Goal: Contribute content: Contribute content

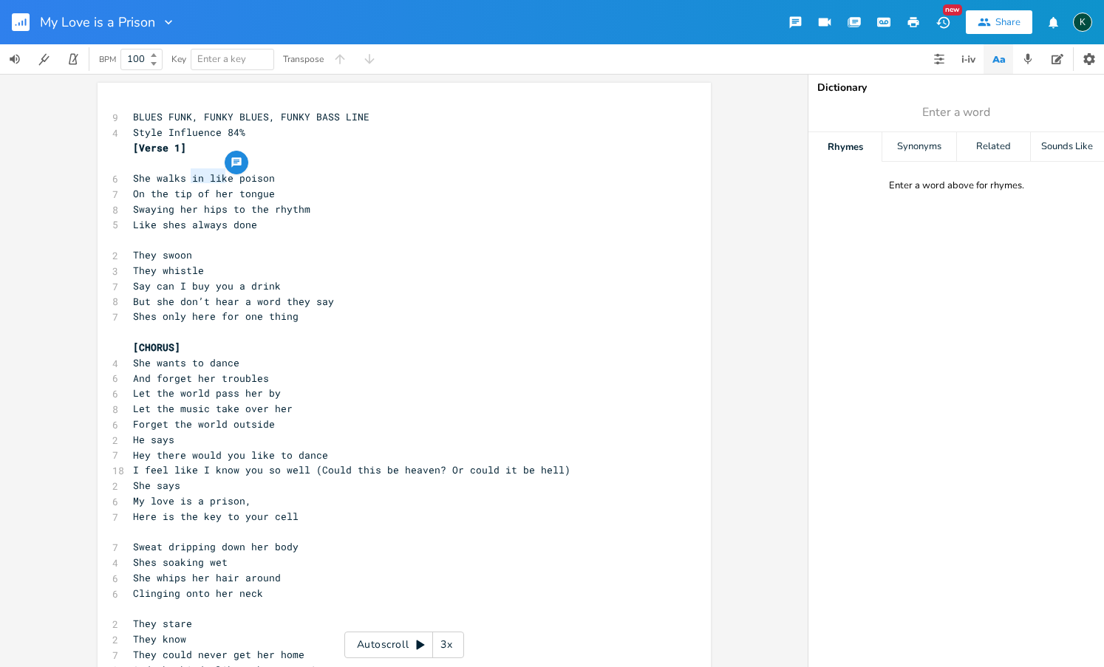
drag, startPoint x: 187, startPoint y: 179, endPoint x: 222, endPoint y: 179, distance: 35.5
click at [222, 179] on span "She walks in like poison" at bounding box center [204, 177] width 142 height 13
type textarea "with"
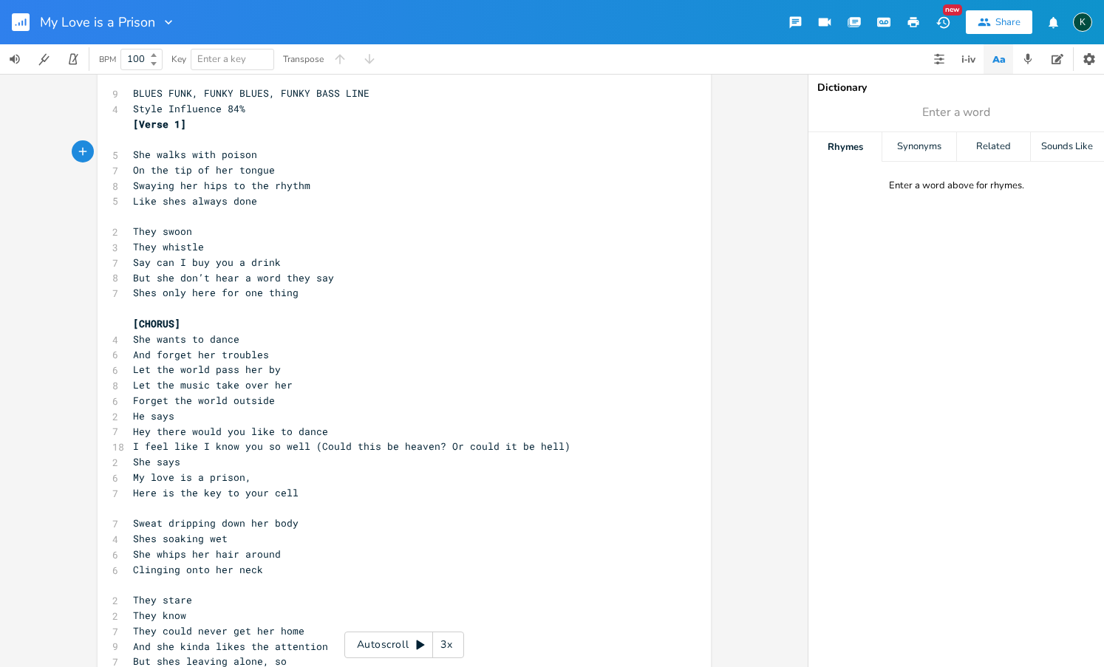
scroll to position [37, 0]
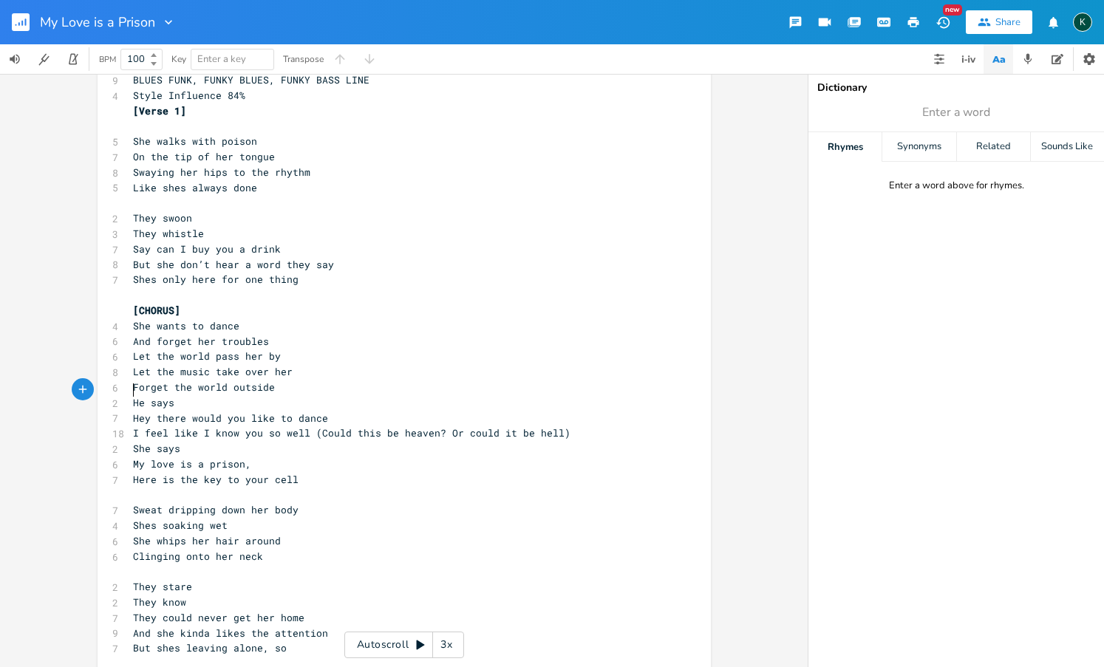
click at [133, 396] on span "He says" at bounding box center [153, 402] width 41 height 13
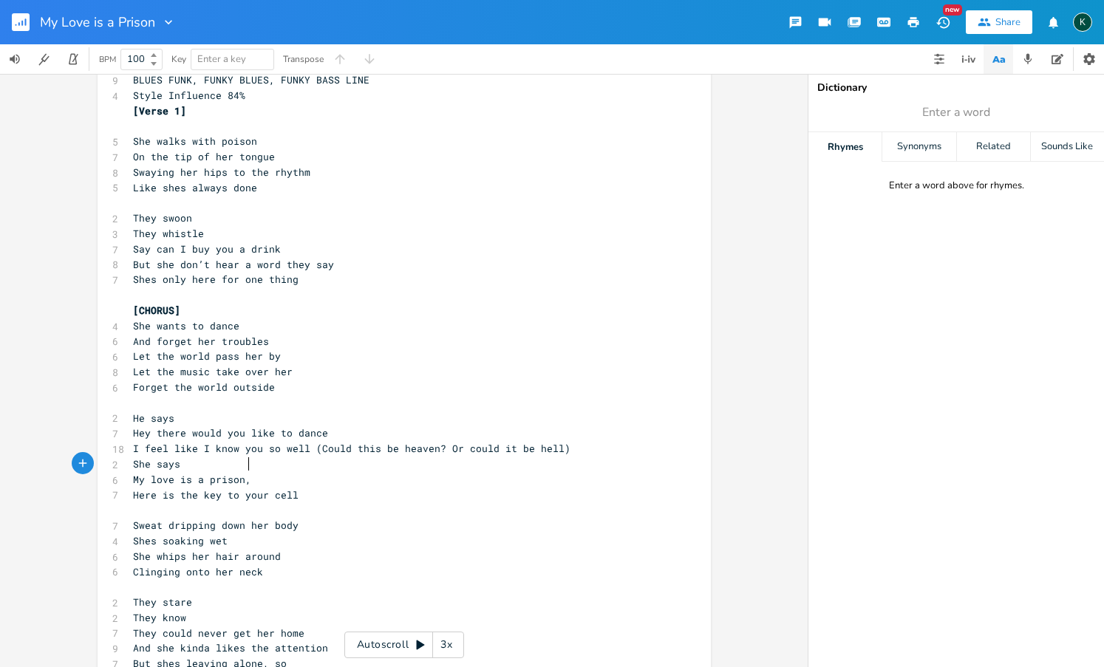
drag, startPoint x: 246, startPoint y: 469, endPoint x: 253, endPoint y: 475, distance: 8.9
click at [246, 473] on span "My love is a prison," at bounding box center [192, 479] width 118 height 13
type textarea "..."
type input "cell"
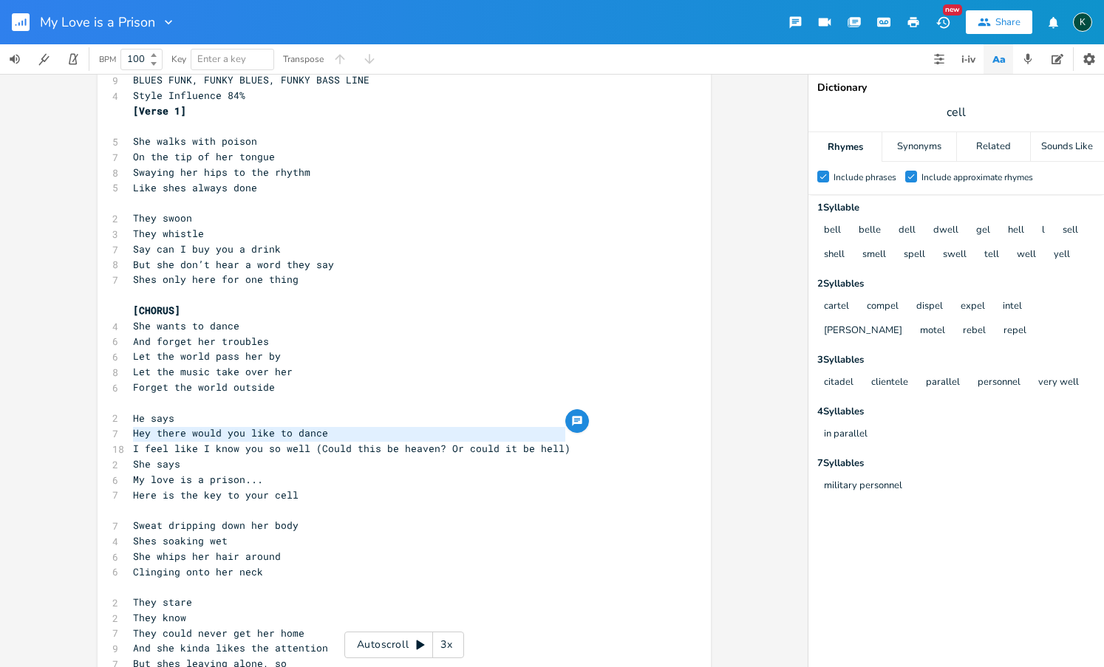
drag, startPoint x: 570, startPoint y: 437, endPoint x: 122, endPoint y: 434, distance: 447.6
click at [122, 434] on div "I feel like I know you so well (Could this be heaven? Or could it be hell) x 9 …" at bounding box center [404, 615] width 613 height 1138
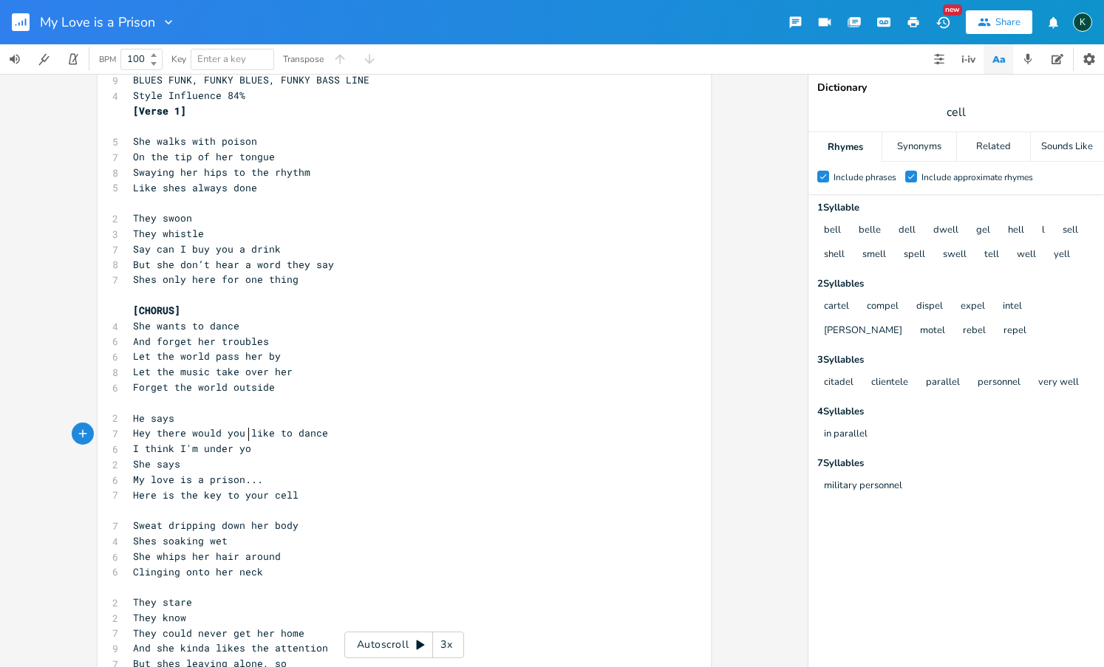
type textarea "I think I'm under you"
type textarea "r"
type textarea "ur spell"
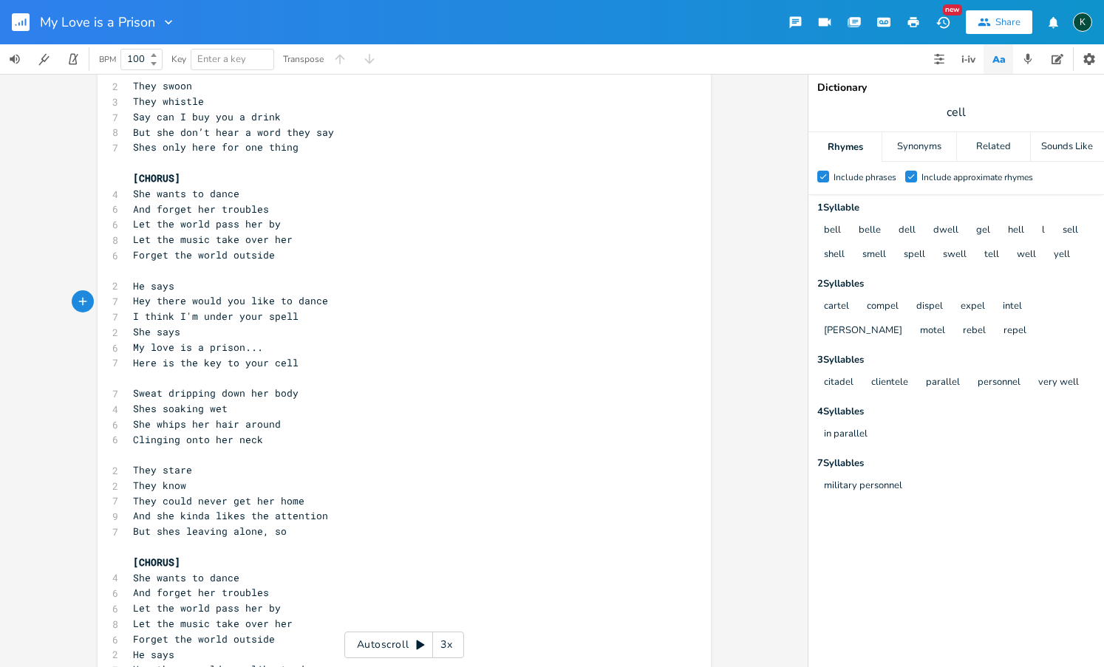
scroll to position [205, 0]
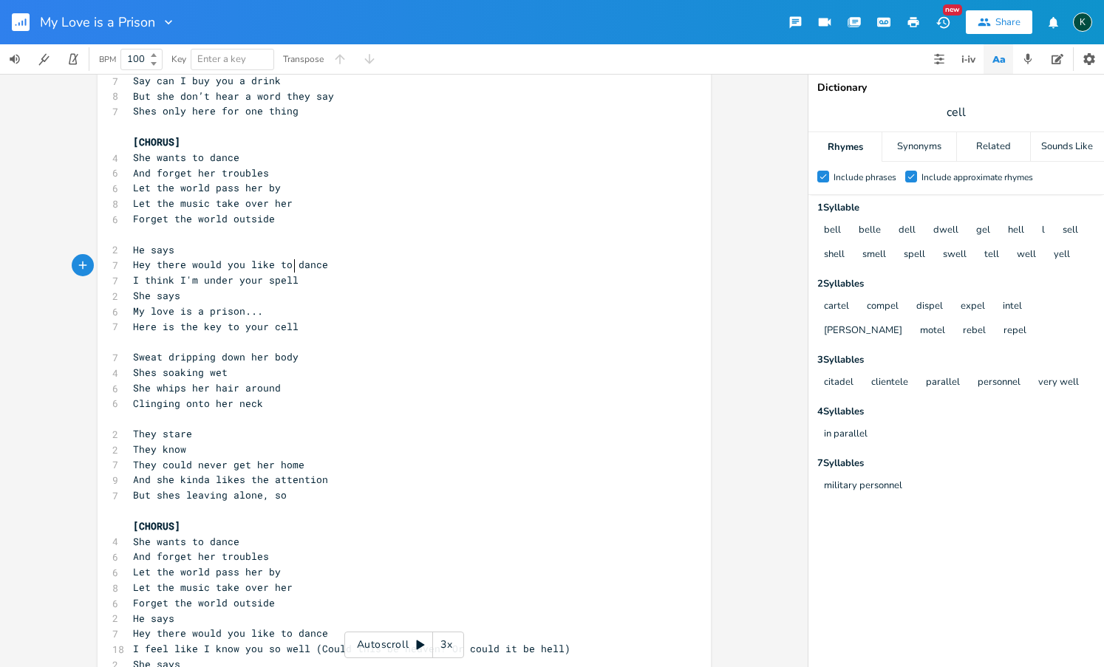
click at [287, 488] on pre "But shes leaving alone, so" at bounding box center [396, 496] width 533 height 16
drag, startPoint x: 180, startPoint y: 472, endPoint x: 219, endPoint y: 475, distance: 38.5
click at [219, 488] on span "But shes leaving alone" at bounding box center [198, 494] width 130 height 13
type textarea "goin home"
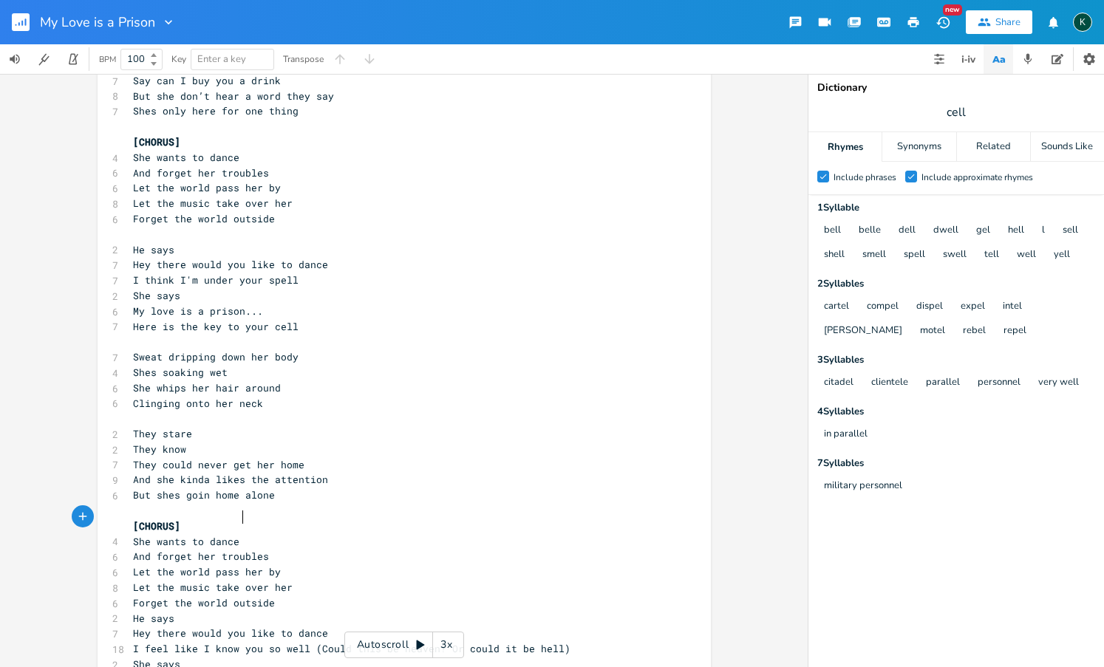
click at [273, 534] on pre "She wants to dance" at bounding box center [396, 542] width 533 height 16
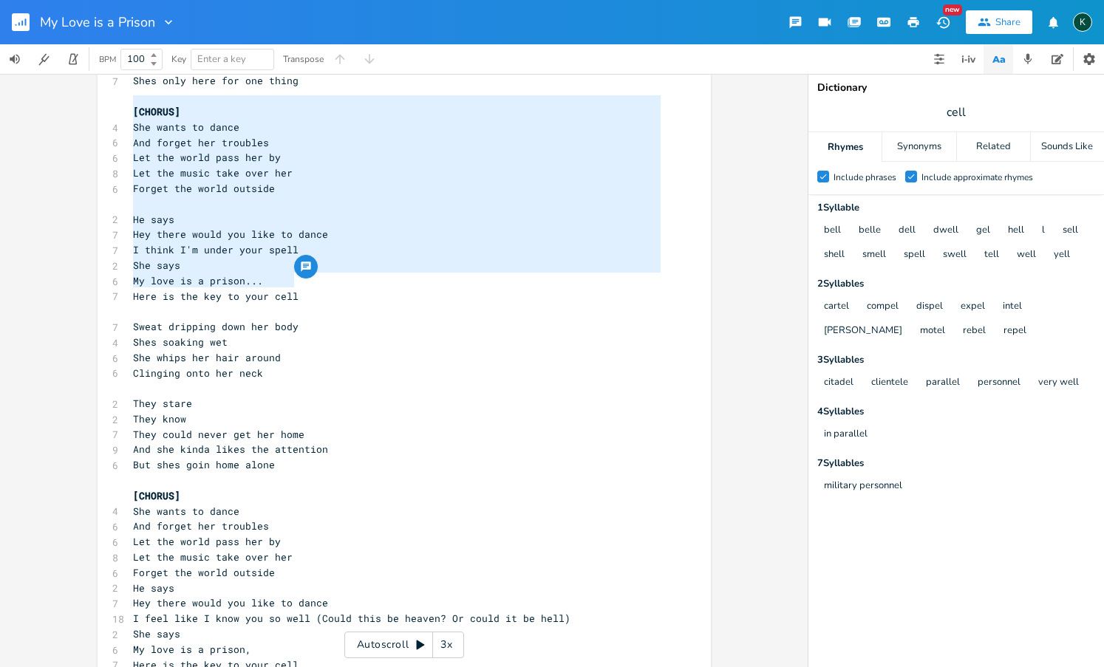
drag, startPoint x: 295, startPoint y: 281, endPoint x: 79, endPoint y: 109, distance: 275.9
click at [79, 109] on div "[CHORUS] She wants to dance And forget her troubles Let the world pass her by L…" at bounding box center [403, 370] width 807 height 593
type textarea "​[CHORUS] She wants to dance And forget her troubles Let the world pass her by …"
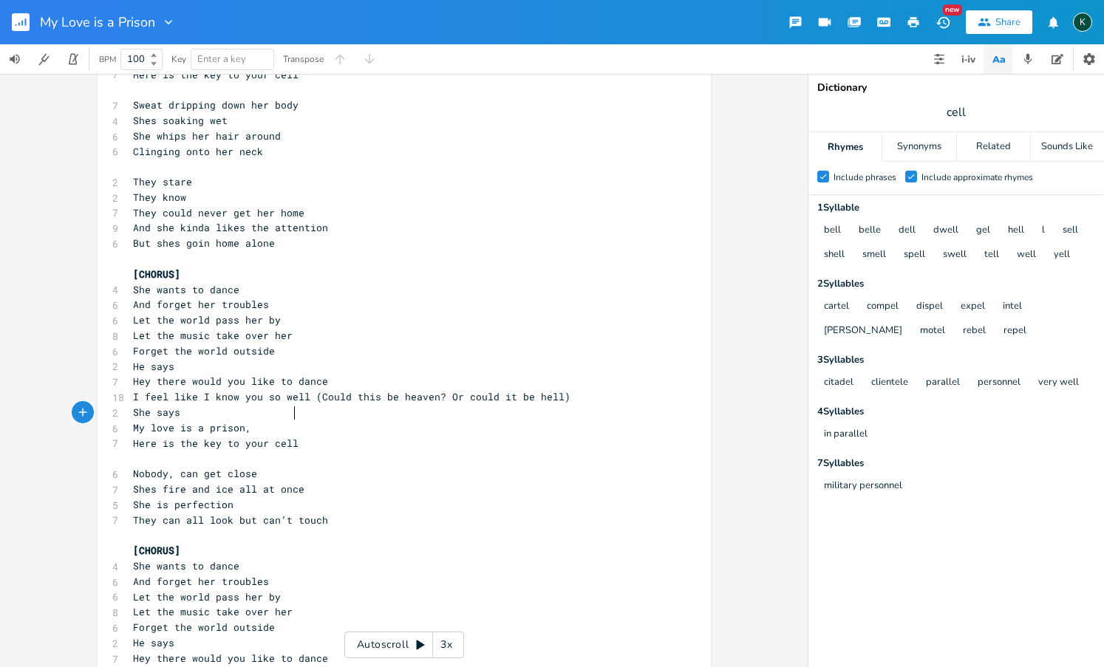
scroll to position [3, 0]
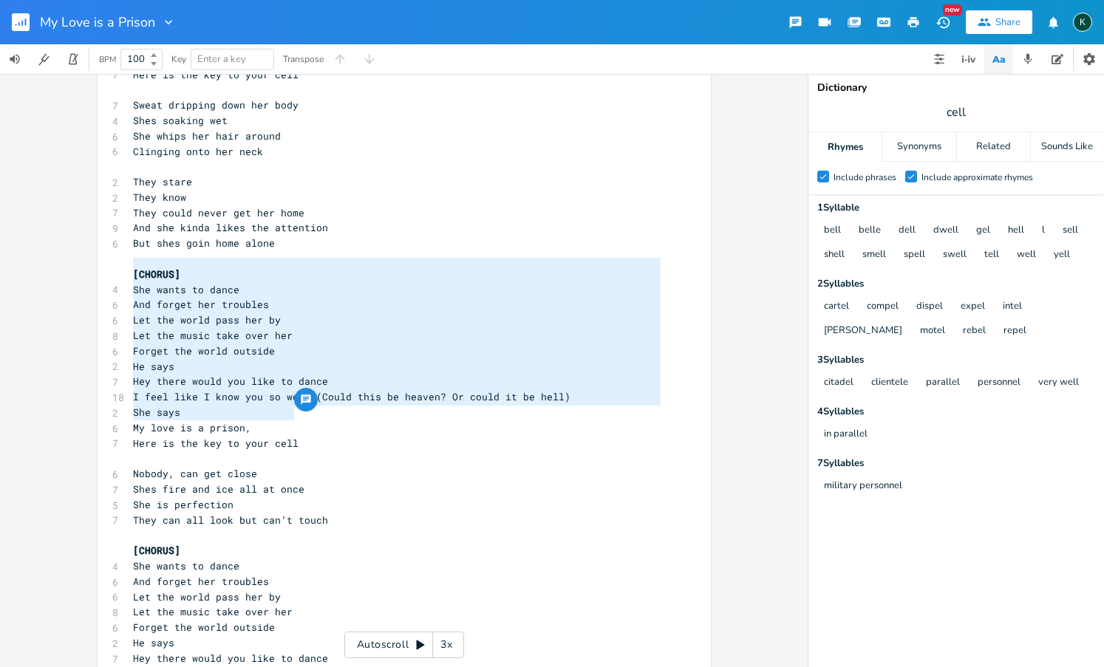
type textarea "[CHORUS] She wants to dance And forget her troubles Let the world pass her by L…"
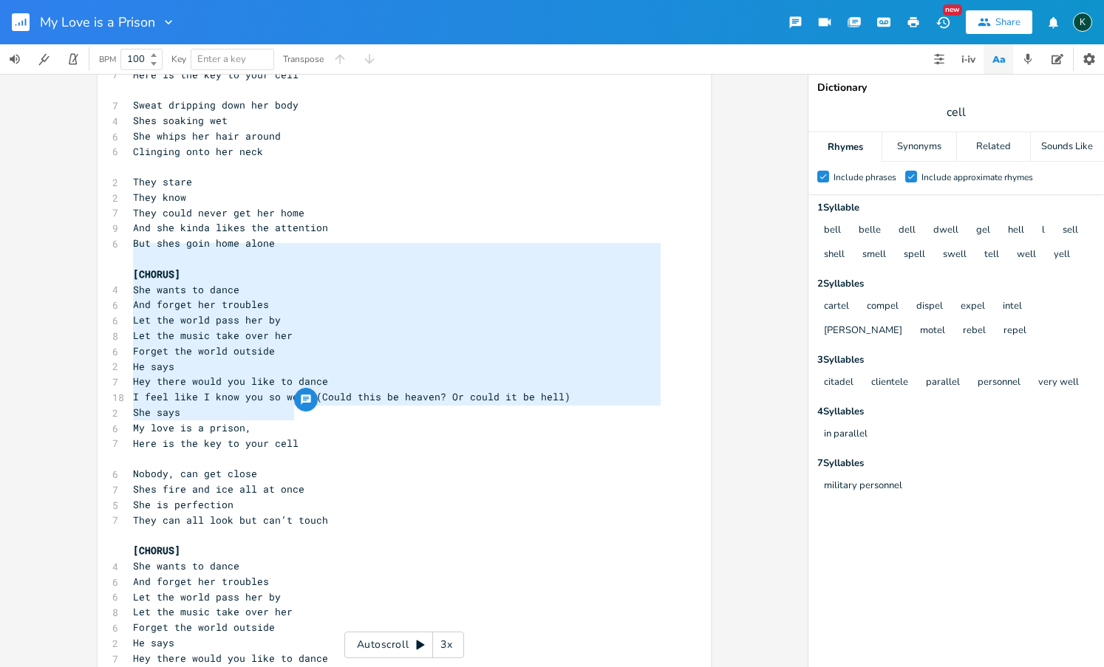
drag, startPoint x: 301, startPoint y: 416, endPoint x: 41, endPoint y: 252, distance: 307.4
click at [41, 252] on div "[CHORUS] She wants to dance And forget her troubles Let the world pass her by L…" at bounding box center [403, 370] width 807 height 593
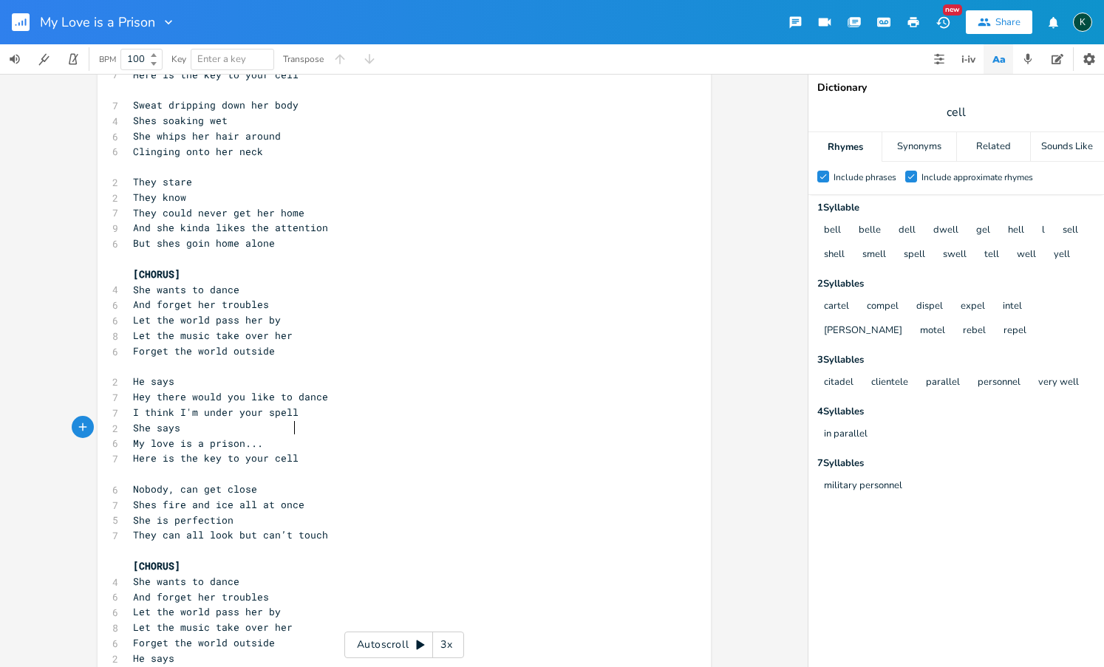
scroll to position [536, 0]
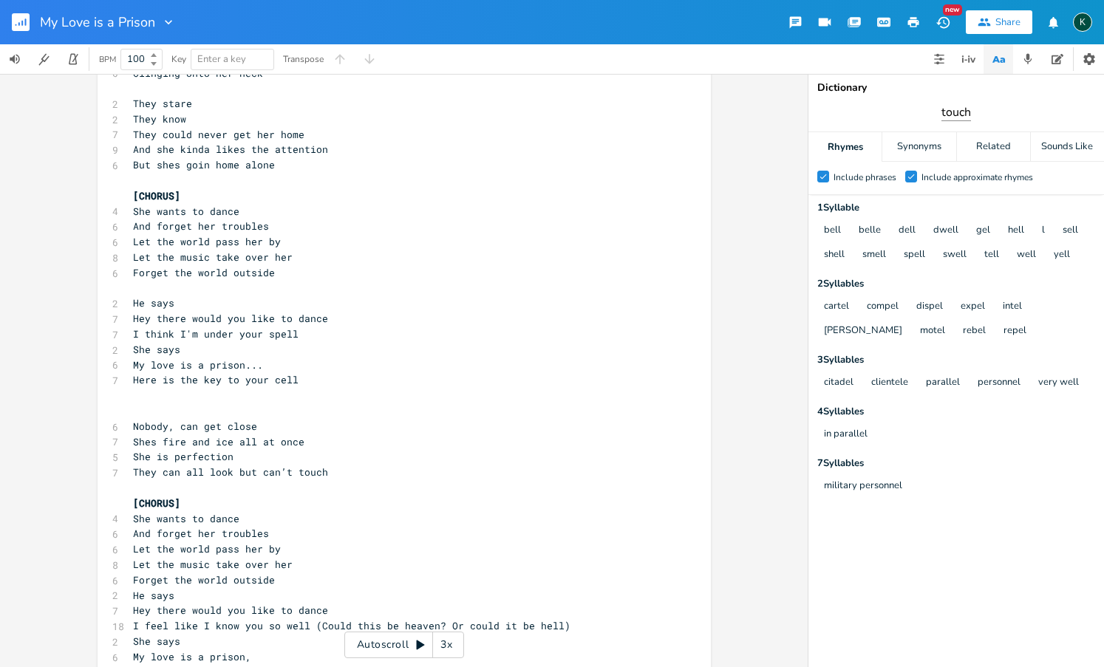
type input "touch"
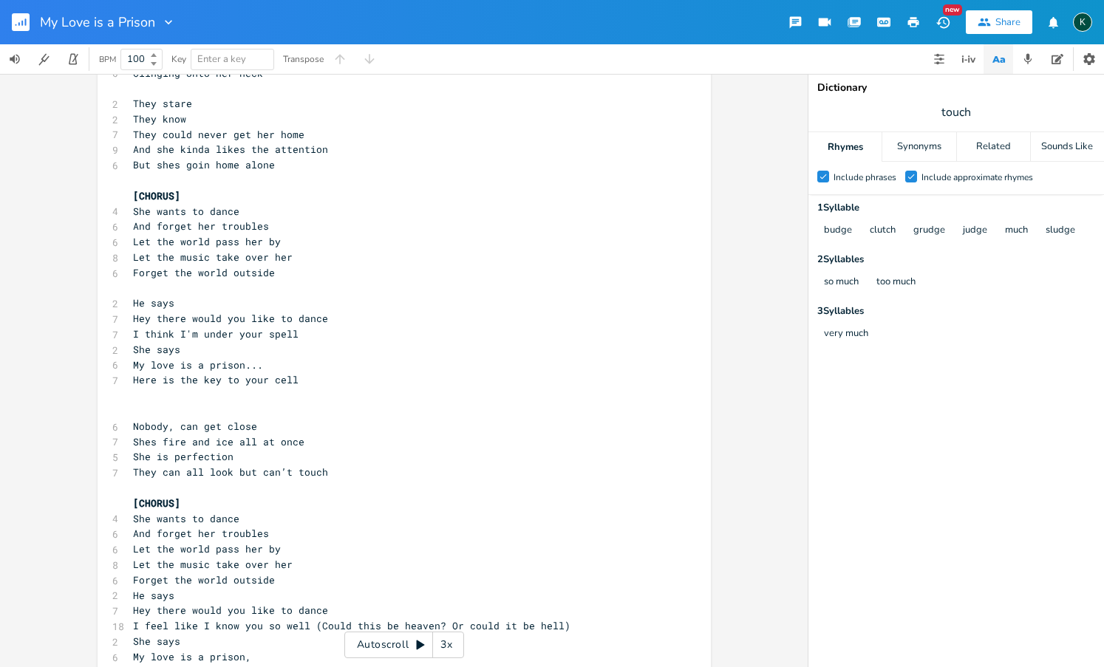
scroll to position [0, 0]
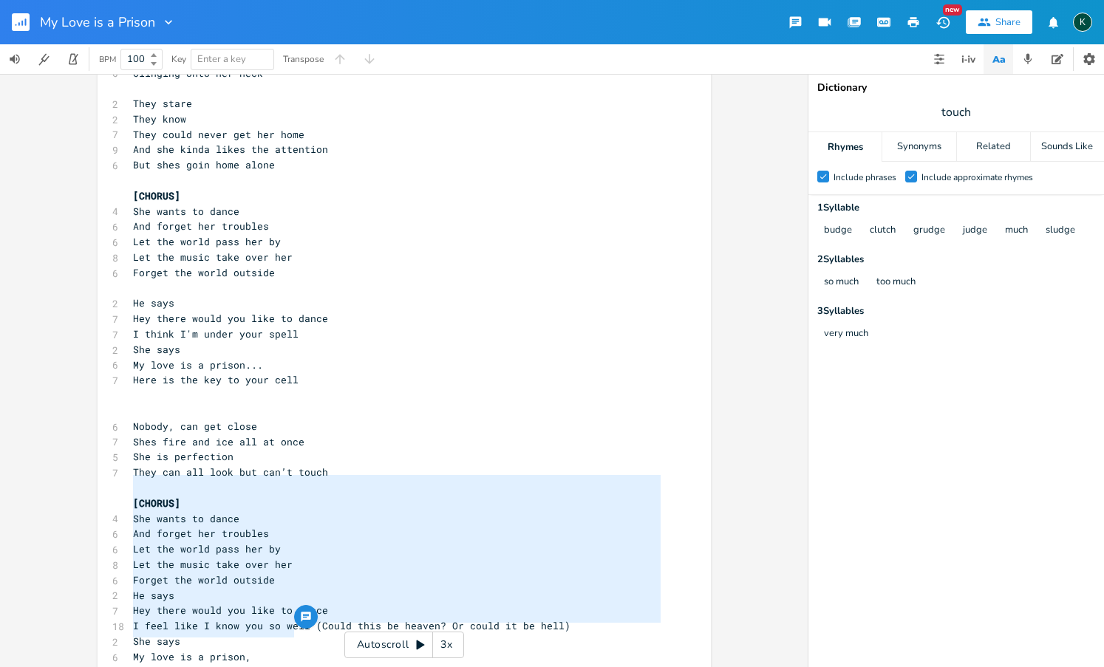
type textarea "[CHORUS] She wants to dance And forget her troubles Let the world pass her by L…"
drag, startPoint x: 290, startPoint y: 629, endPoint x: 69, endPoint y: 468, distance: 273.8
click at [69, 468] on div "[CHORUS] She wants to dance And forget her troubles Let the world pass her by L…" at bounding box center [403, 370] width 807 height 593
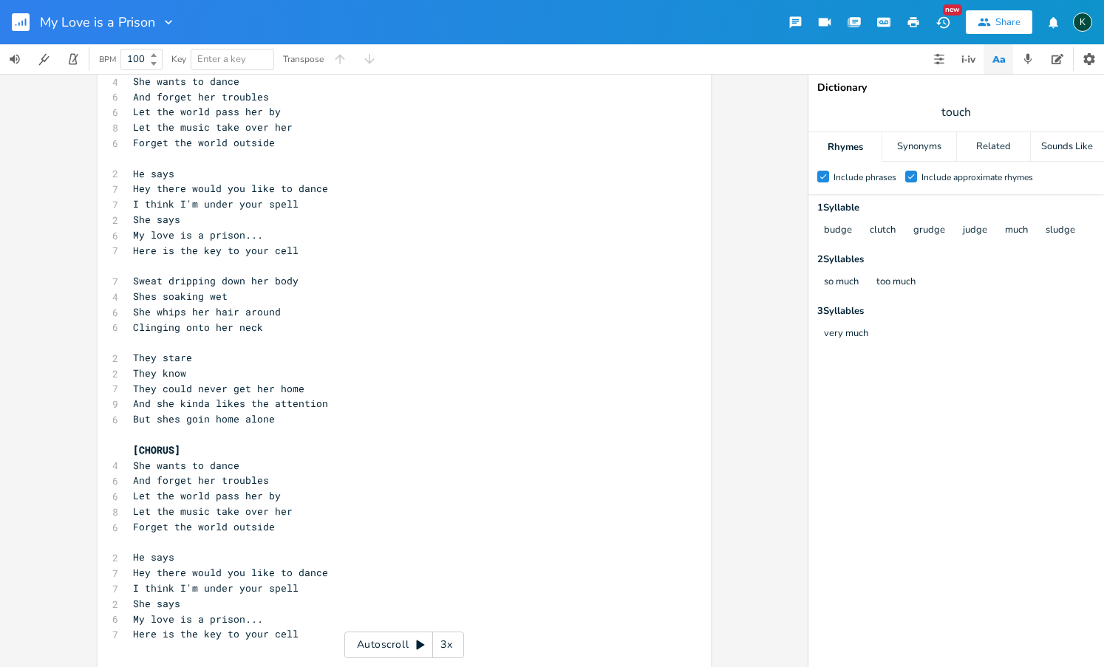
scroll to position [99, 0]
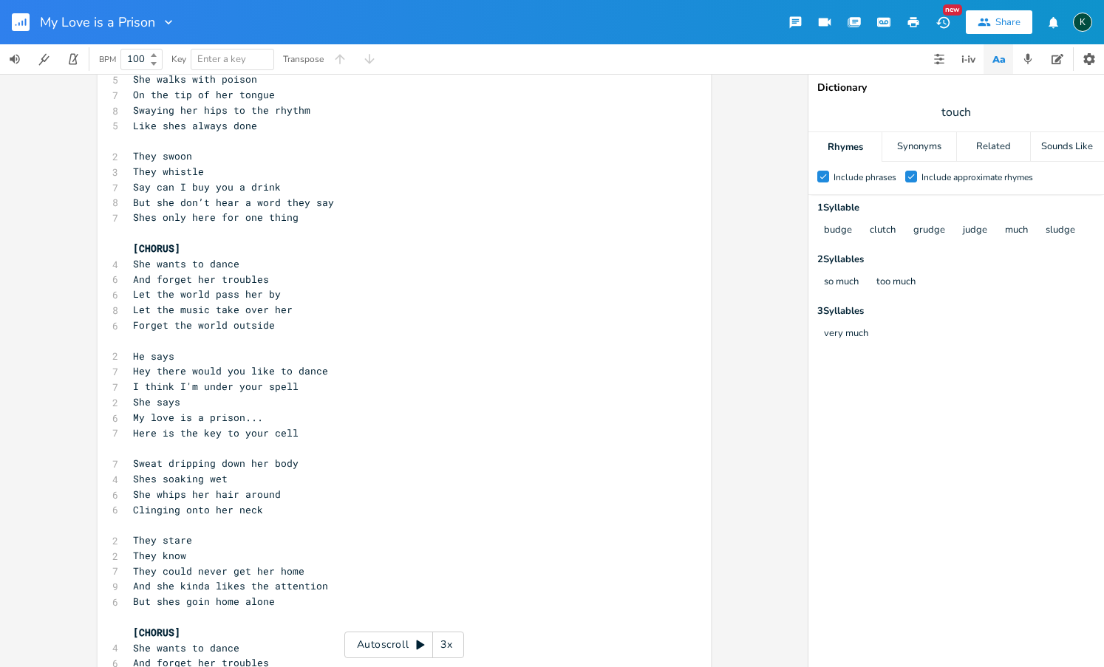
click at [133, 440] on pre "​" at bounding box center [396, 448] width 533 height 16
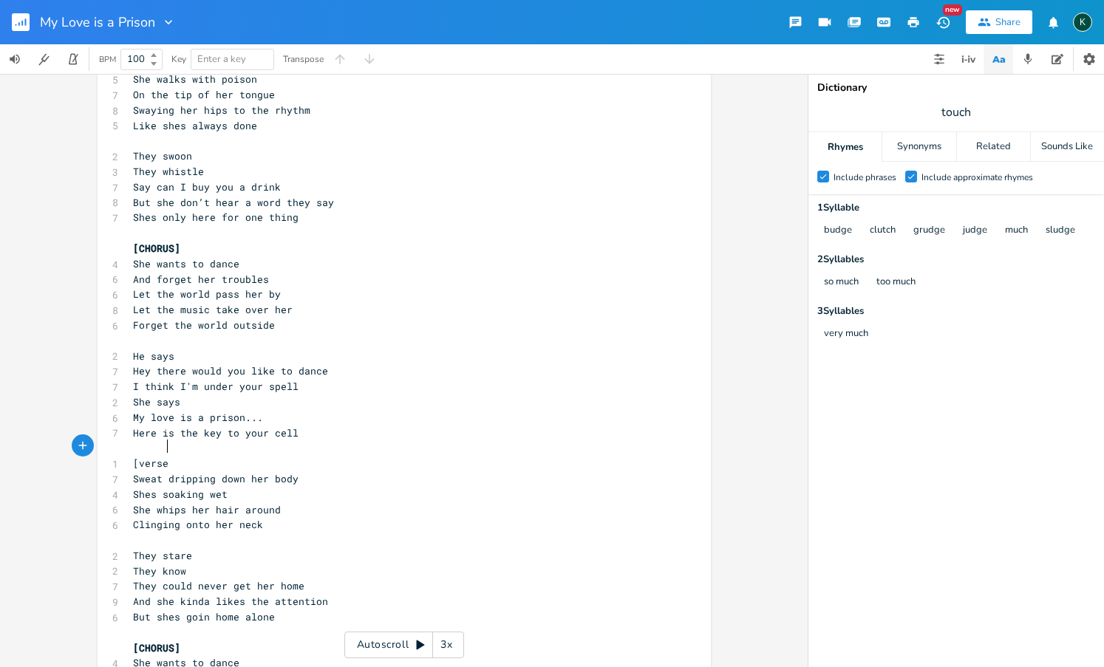
scroll to position [0, 22]
type textarea "[verse]"
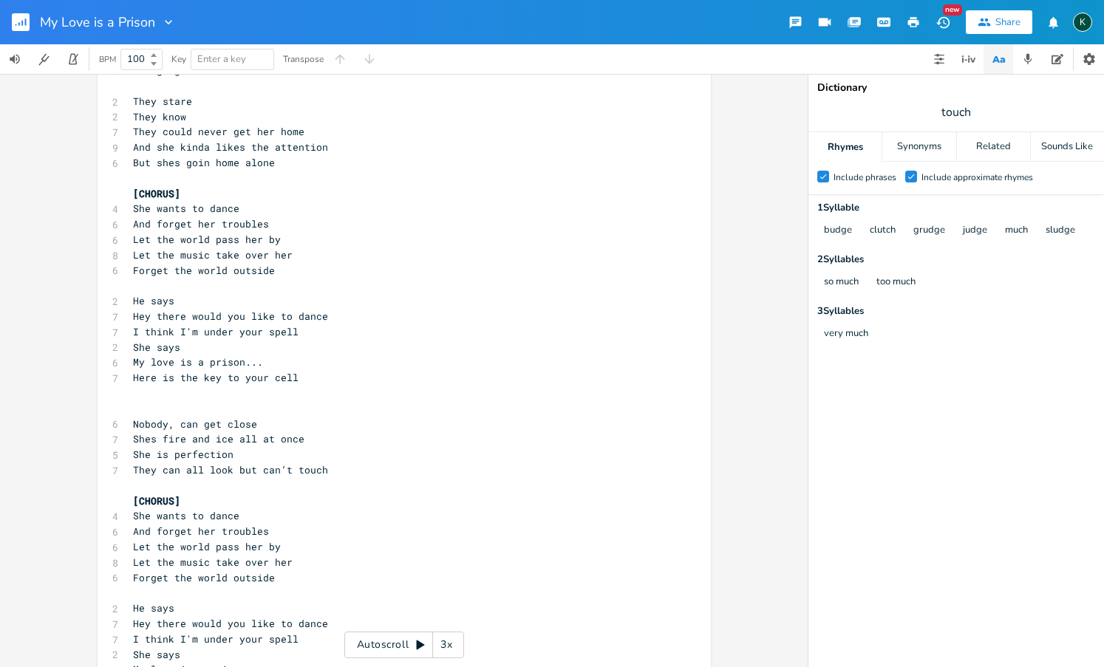
scroll to position [580, 0]
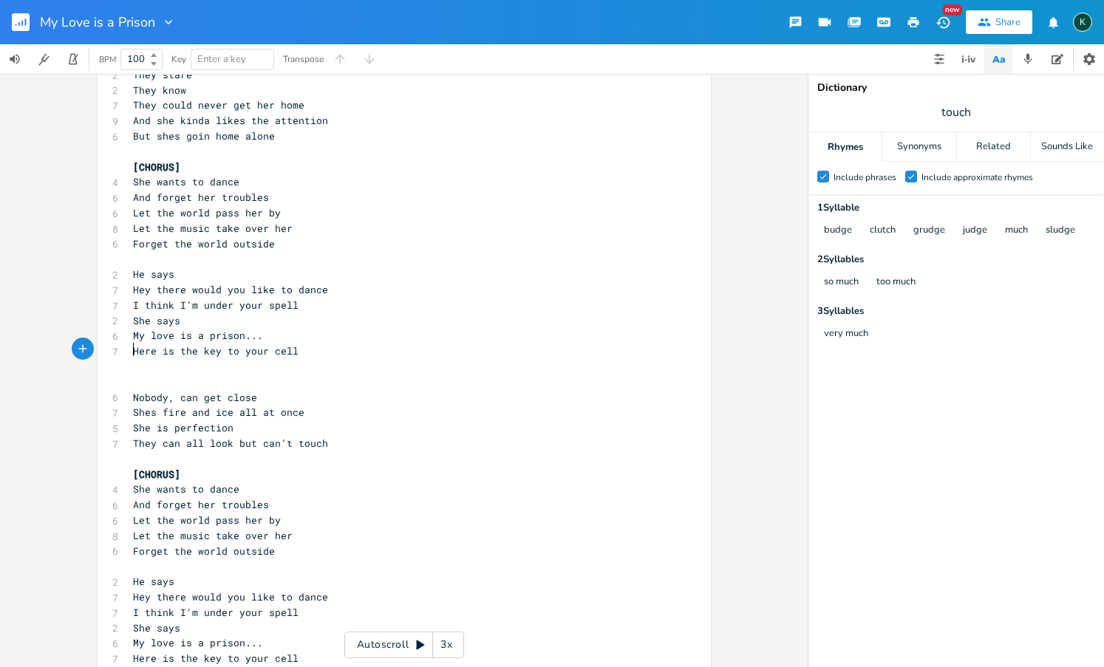
click at [133, 375] on span "​" at bounding box center [133, 381] width 0 height 13
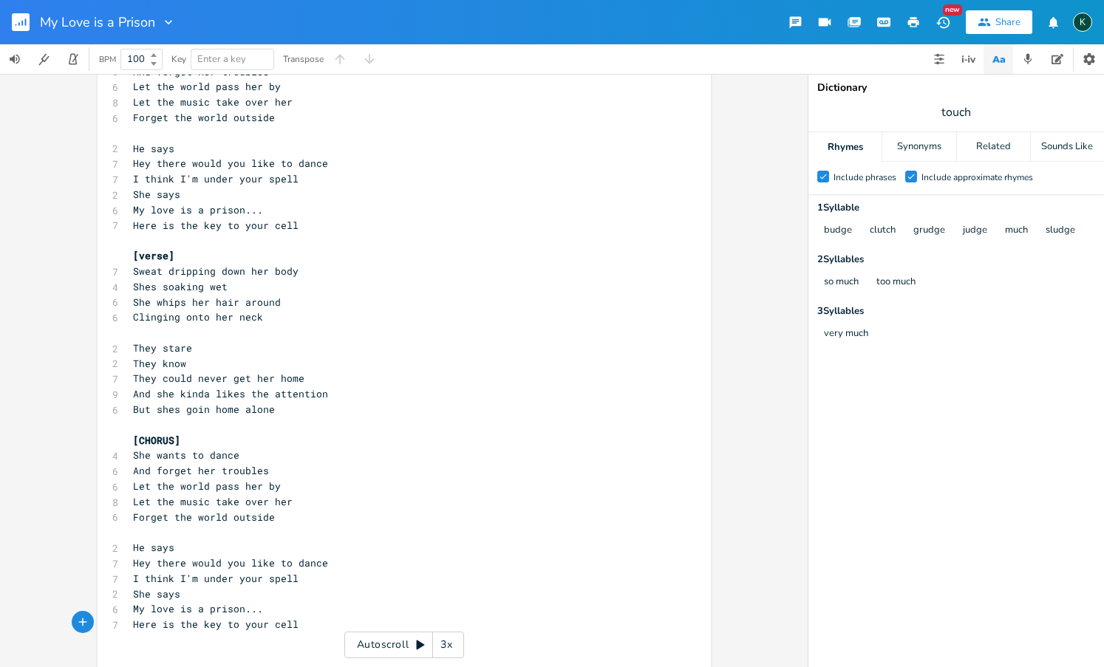
scroll to position [0, 0]
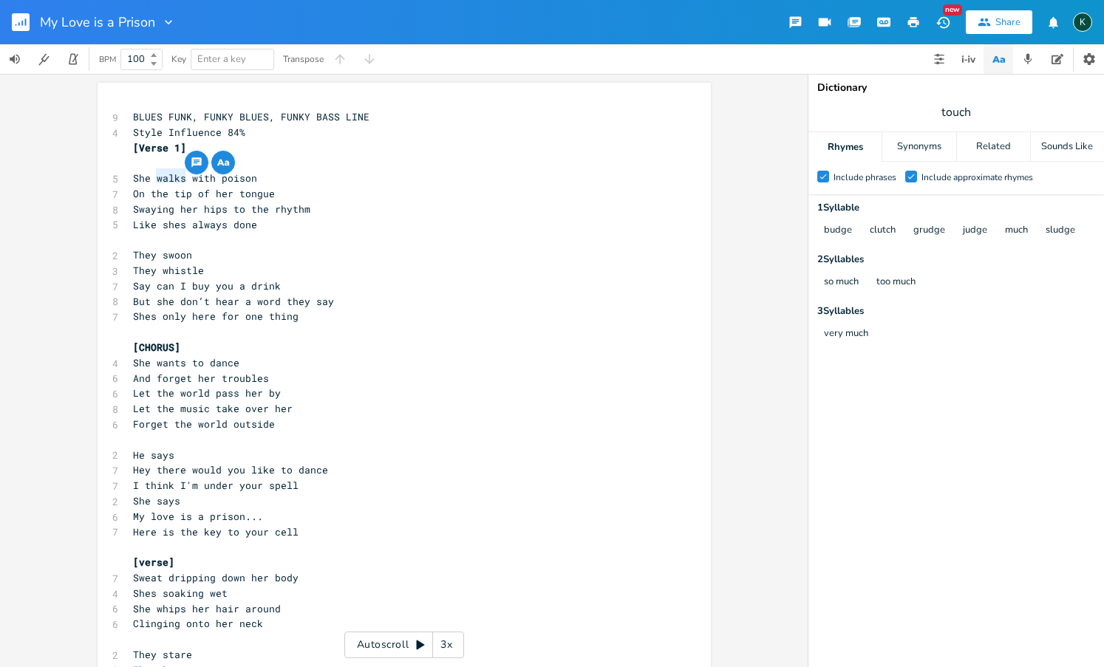
drag, startPoint x: 152, startPoint y: 178, endPoint x: 179, endPoint y: 180, distance: 26.7
click at [179, 180] on span "She walks with poison" at bounding box center [195, 177] width 124 height 13
type textarea "struts in"
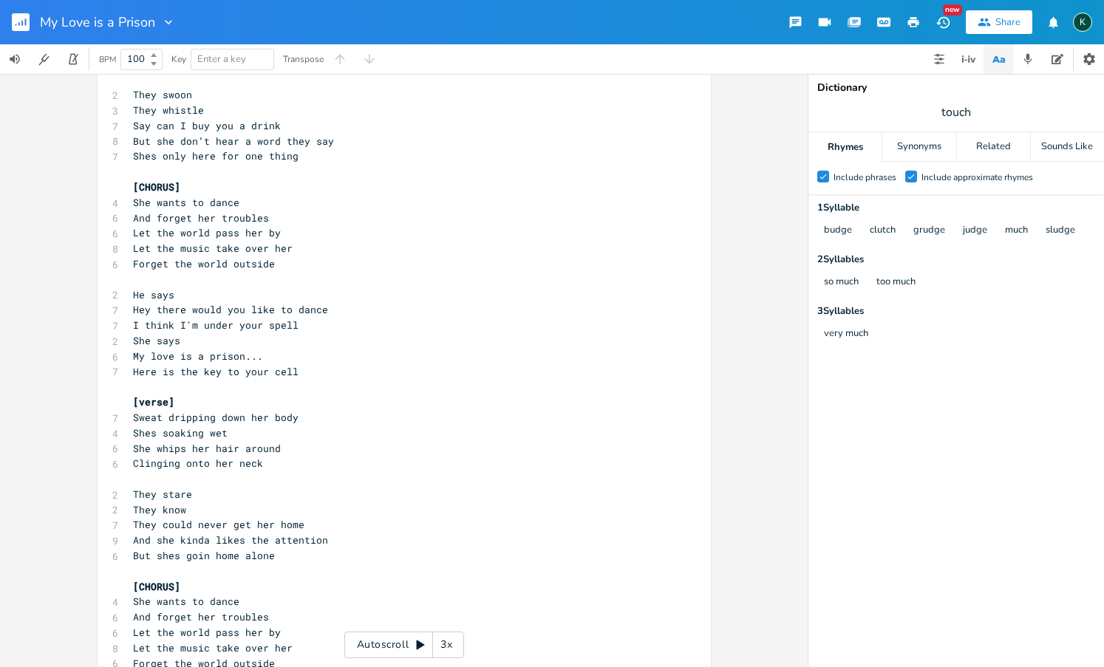
scroll to position [580, 0]
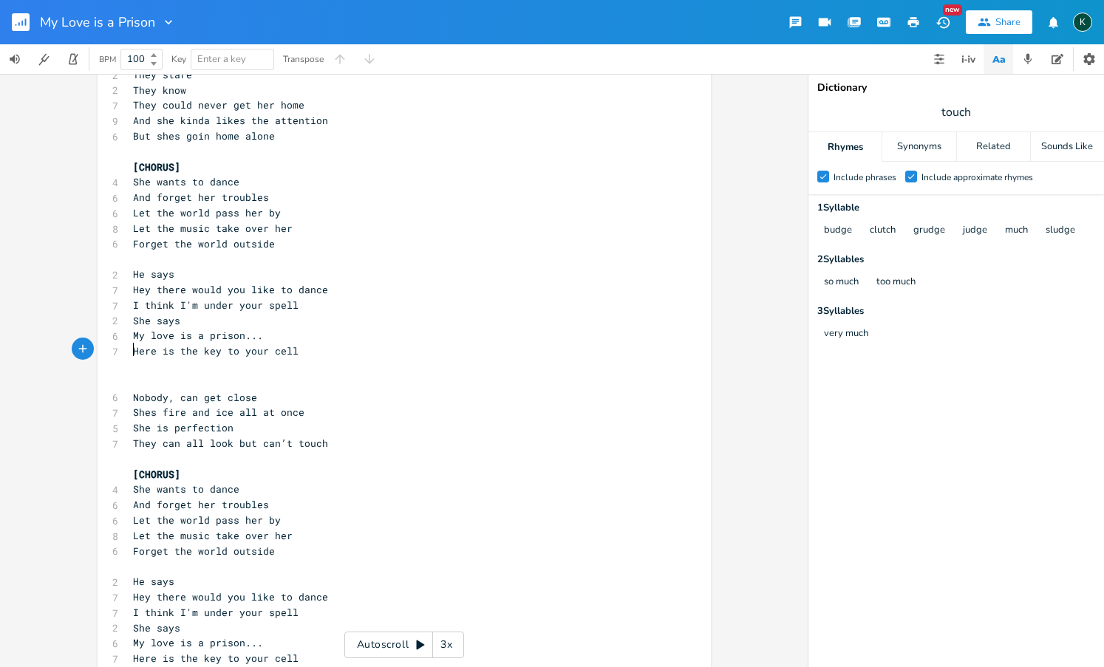
click at [132, 374] on pre "​" at bounding box center [396, 382] width 533 height 16
type textarea "[verse]"
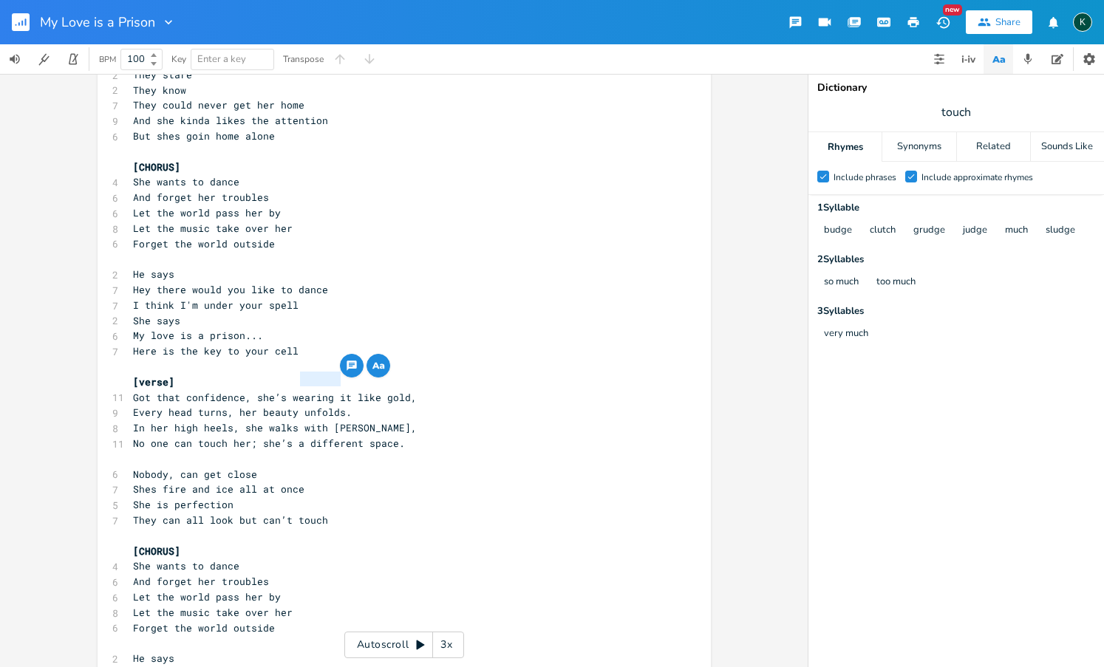
drag, startPoint x: 297, startPoint y: 381, endPoint x: 333, endPoint y: 382, distance: 36.2
click at [333, 406] on span "Every head turns, her beauty unfolds." at bounding box center [242, 412] width 219 height 13
type textarea "untold"
type input "grace"
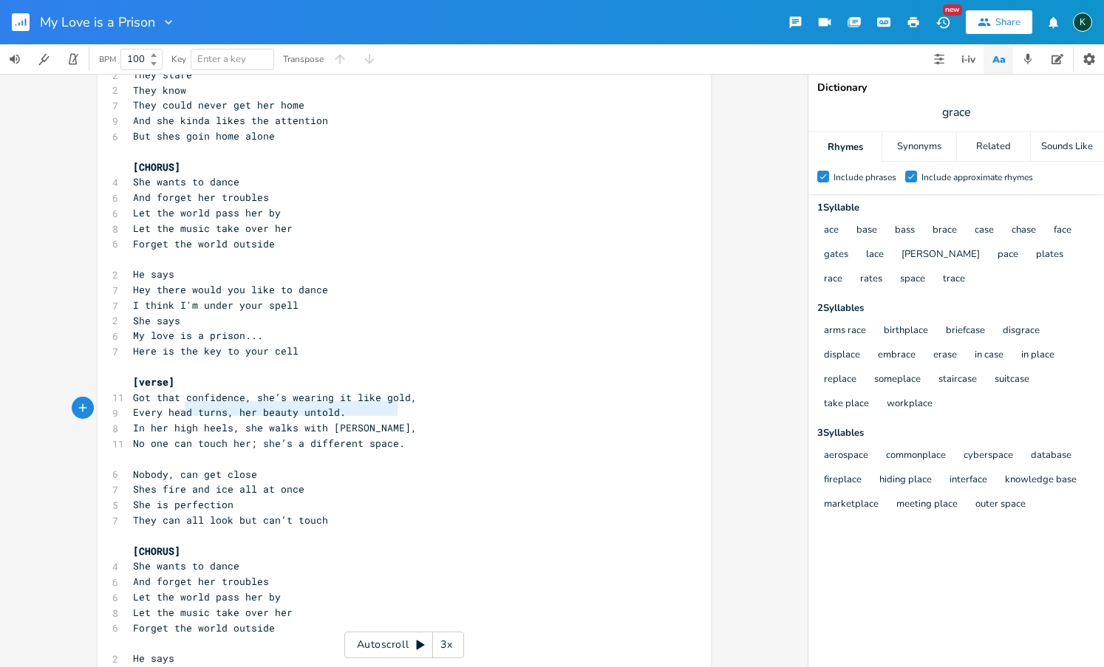
type textarea "one can touch her; she’s a different space."
drag, startPoint x: 394, startPoint y: 409, endPoint x: 126, endPoint y: 412, distance: 268.9
click at [130, 436] on pre "No one can touch her; she’s a different space." at bounding box center [396, 444] width 533 height 16
type textarea "Many will try"
type textarea ", bo"
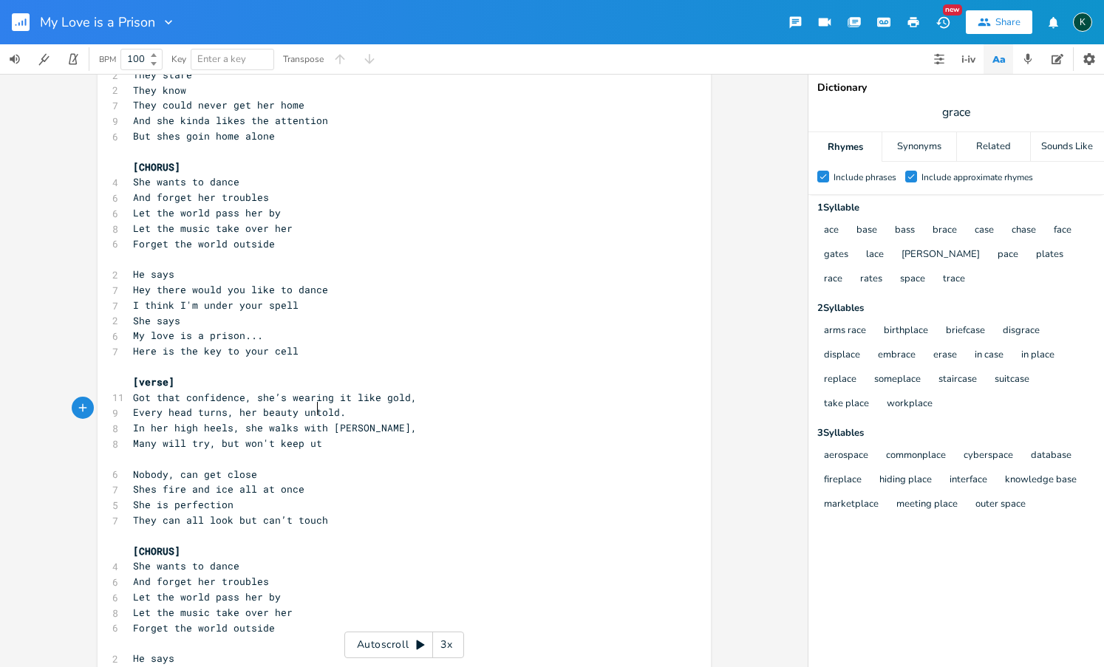
type textarea "ut won't keep ut"
type textarea "up the pace"
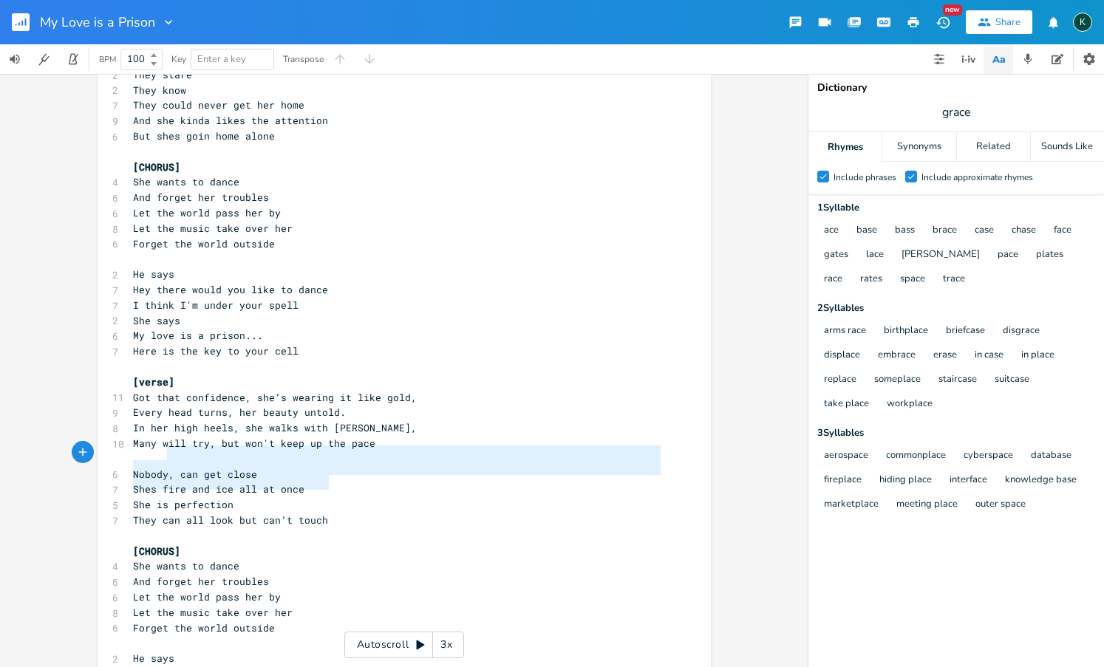
type textarea "Nobody, can get close Shes fire and ice all at once She is perfection They can …"
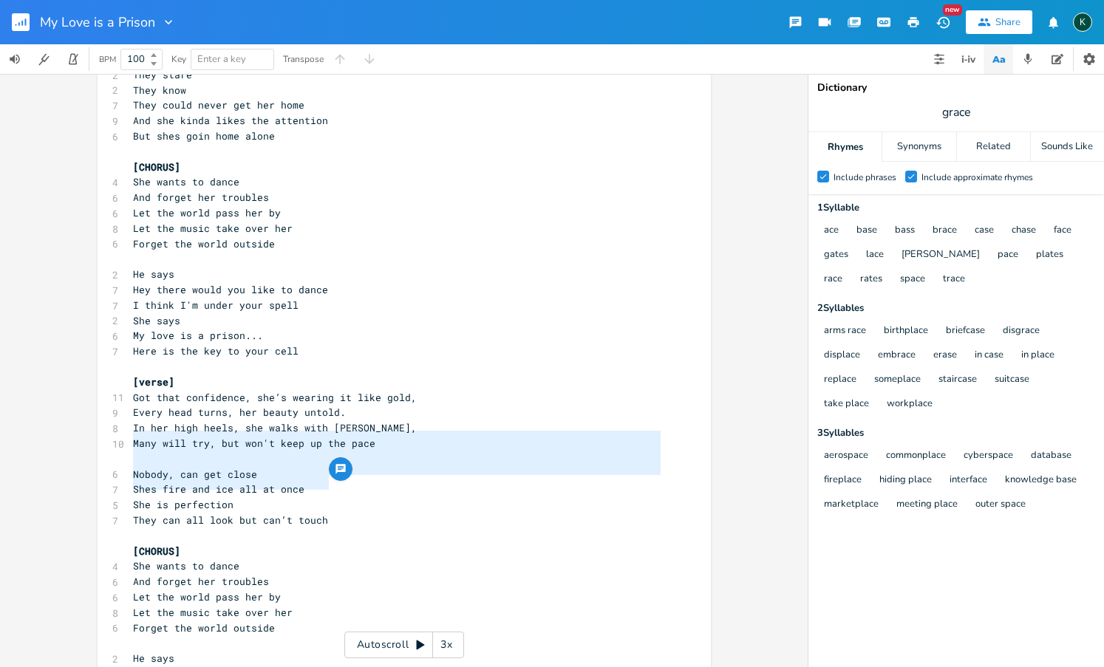
drag, startPoint x: 329, startPoint y: 481, endPoint x: 118, endPoint y: 436, distance: 215.3
click at [118, 436] on div "Nobody, can get close Shes fire and ice all at once She is perfection They can …" at bounding box center [404, 141] width 613 height 1276
paste textarea
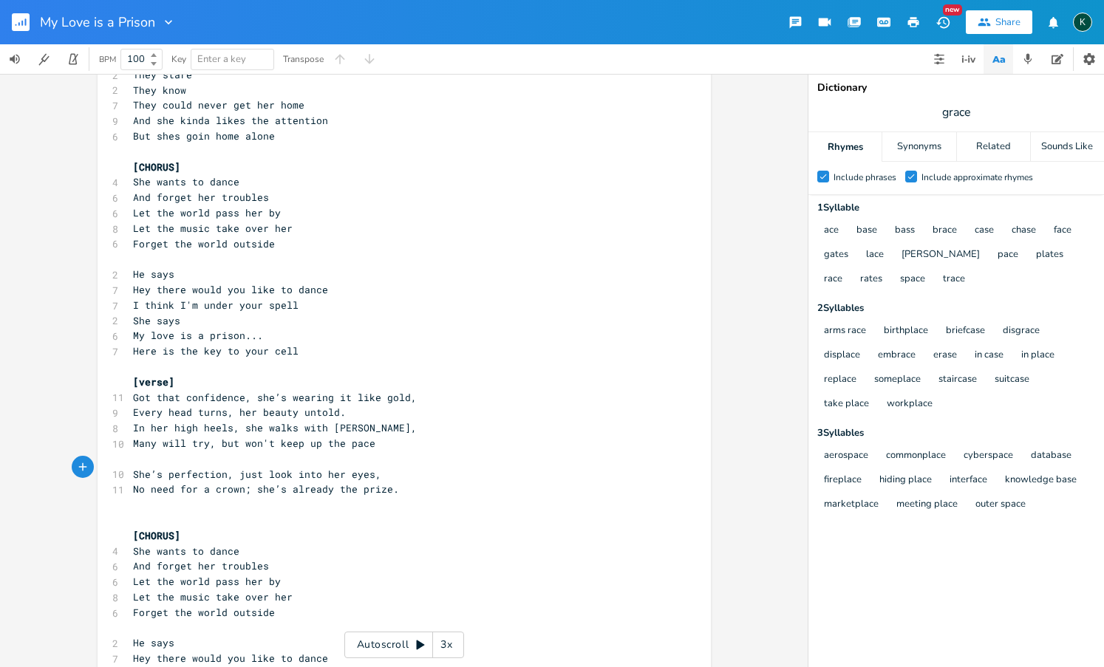
click at [310, 468] on span "She’s perfection, just look into her eyes," at bounding box center [257, 474] width 248 height 13
click at [160, 451] on pre "​" at bounding box center [396, 459] width 533 height 16
type textarea "​"
paste textarea
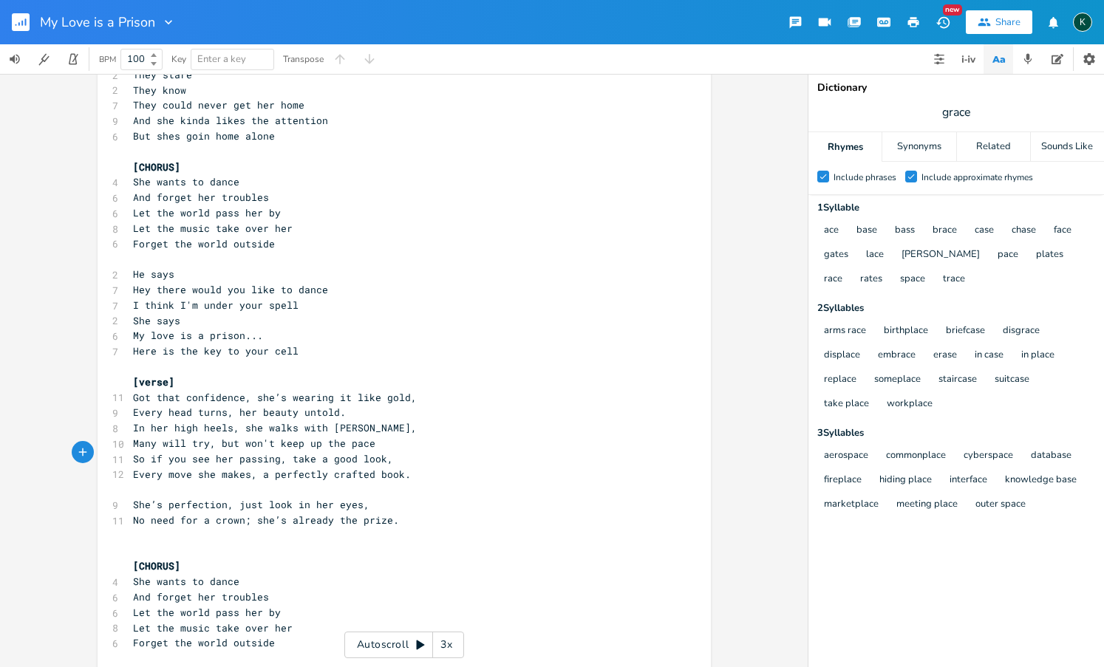
click at [148, 452] on span "So if you see her passing, take a good look," at bounding box center [263, 458] width 260 height 13
type textarea ","
click at [956, 116] on input "grace" at bounding box center [956, 112] width 30 height 16
type input "k"
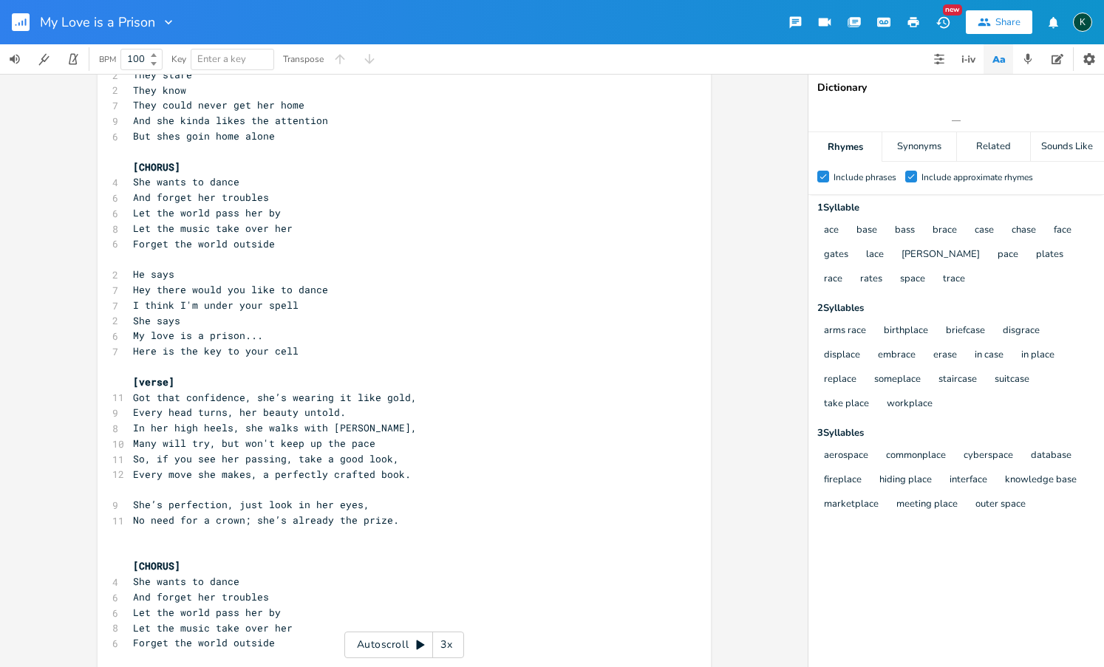
type input "k"
type input "look"
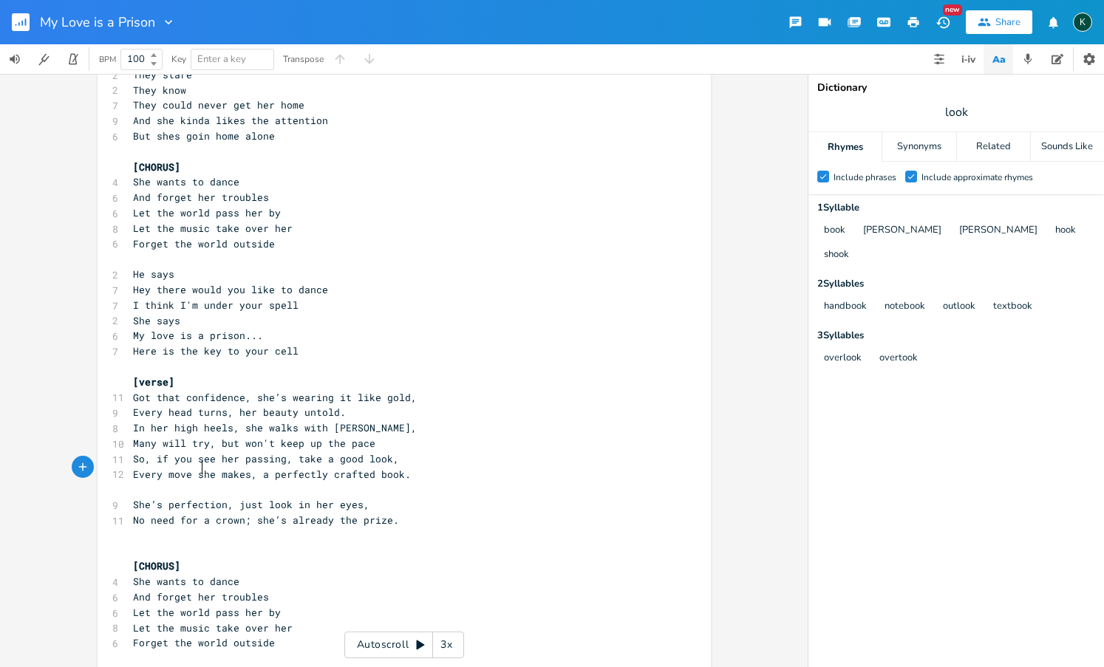
click at [199, 497] on pre "She’s perfection, just look in her eyes," at bounding box center [396, 505] width 533 height 16
click at [148, 482] on pre "​" at bounding box center [396, 490] width 533 height 16
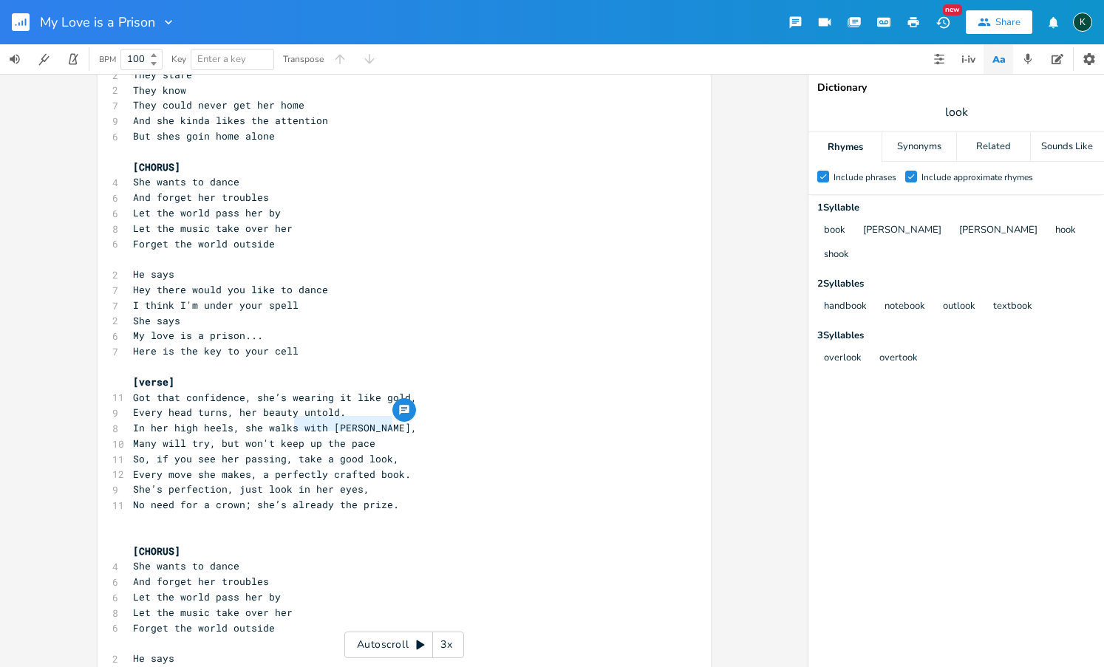
drag, startPoint x: 291, startPoint y: 425, endPoint x: 387, endPoint y: 425, distance: 96.0
click at [387, 452] on span "So, if you see her passing, take a good look," at bounding box center [266, 458] width 266 height 13
type textarea "try not to stare"
click at [947, 111] on input "look" at bounding box center [956, 112] width 23 height 16
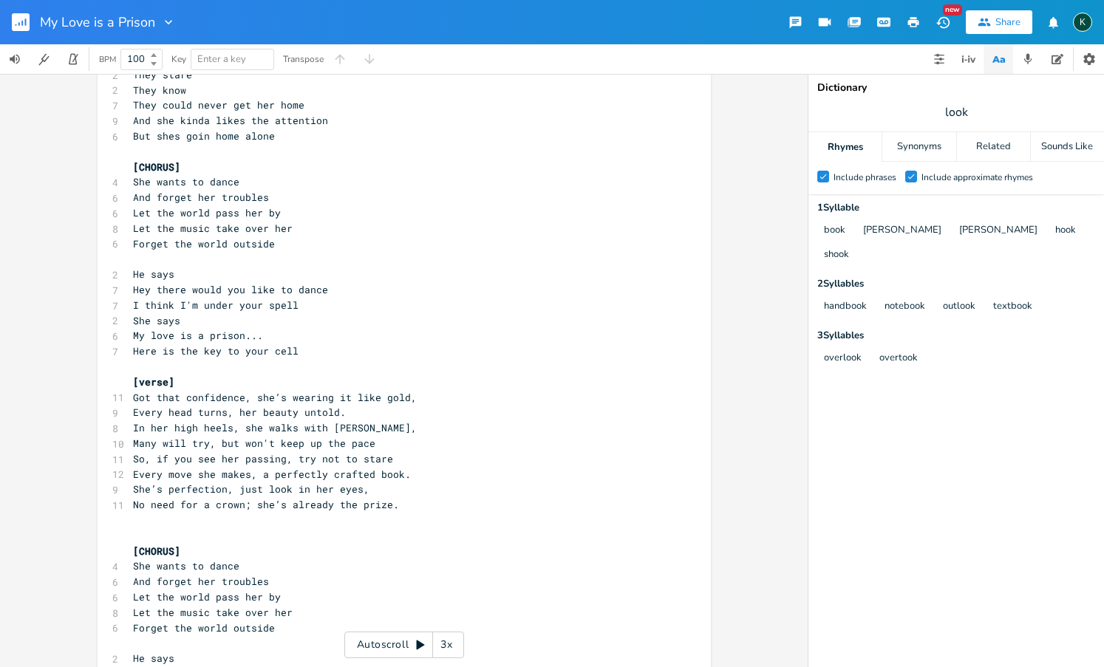
click at [943, 112] on span "look" at bounding box center [955, 112] width 295 height 27
type input "stare"
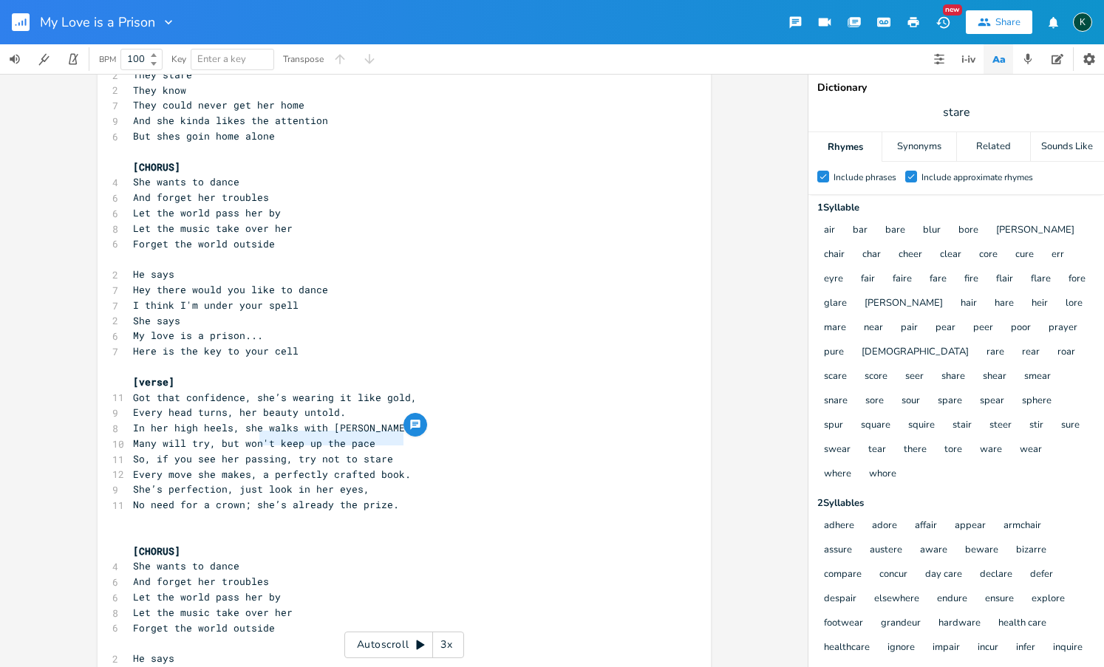
drag, startPoint x: 399, startPoint y: 442, endPoint x: 255, endPoint y: 440, distance: 144.1
click at [255, 468] on span "Every move she makes, a perfectly crafted book." at bounding box center [272, 474] width 278 height 13
type textarea "and the clothes she wears"
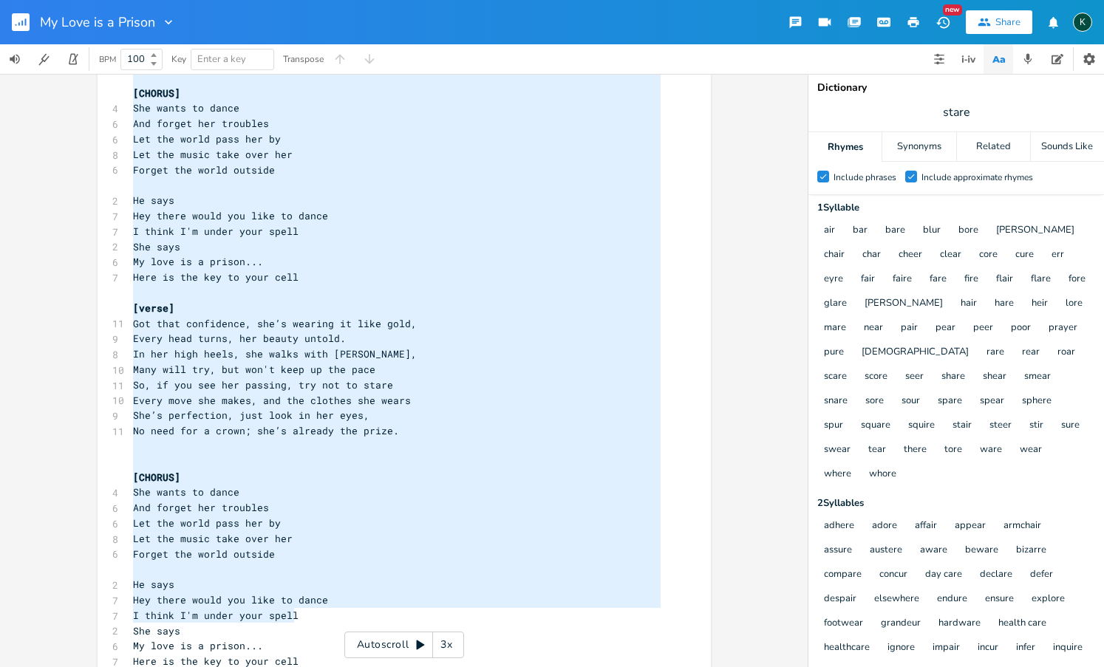
scroll to position [16, 0]
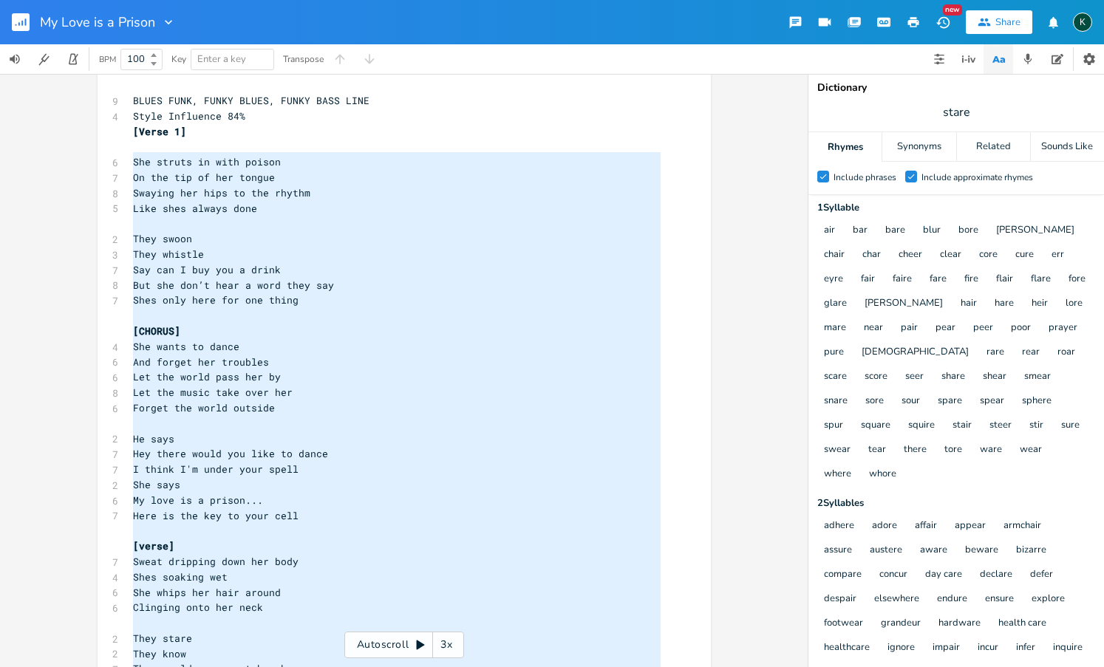
type textarea "[Lorem 0] Ips dolors am cons adipis El sed doe te inc utlabo Etdolor mag aliq e…"
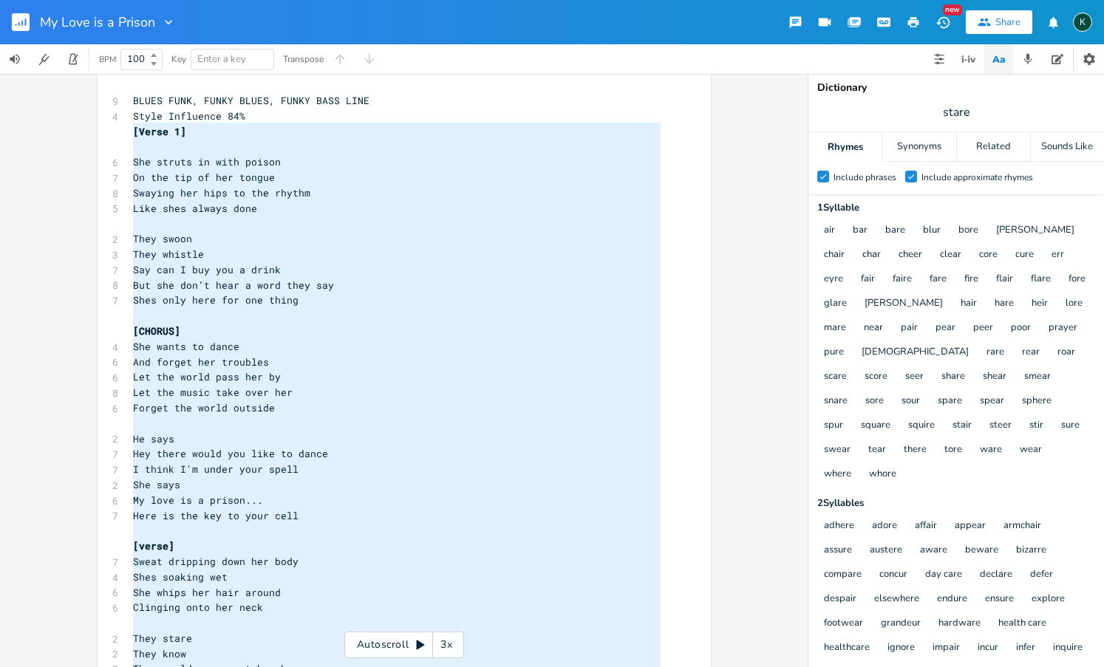
drag, startPoint x: 299, startPoint y: 616, endPoint x: 121, endPoint y: 123, distance: 523.9
click at [147, 293] on span "Shes only here for one thing" at bounding box center [215, 299] width 165 height 13
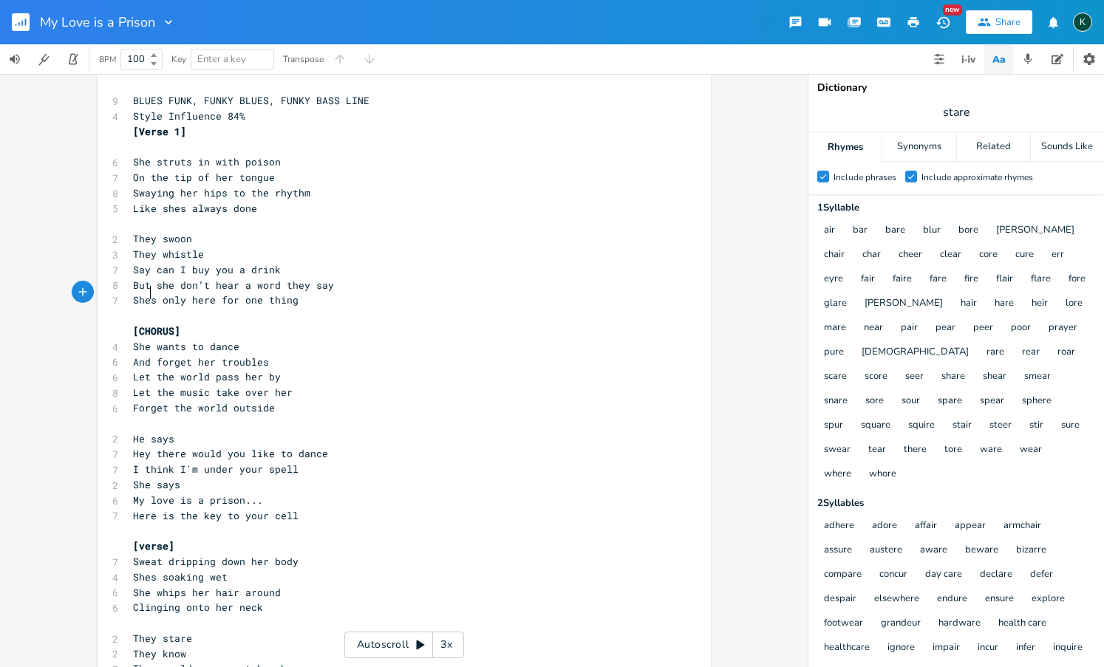
type textarea "'"
click at [130, 355] on pre "And forget her troubles" at bounding box center [396, 363] width 533 height 16
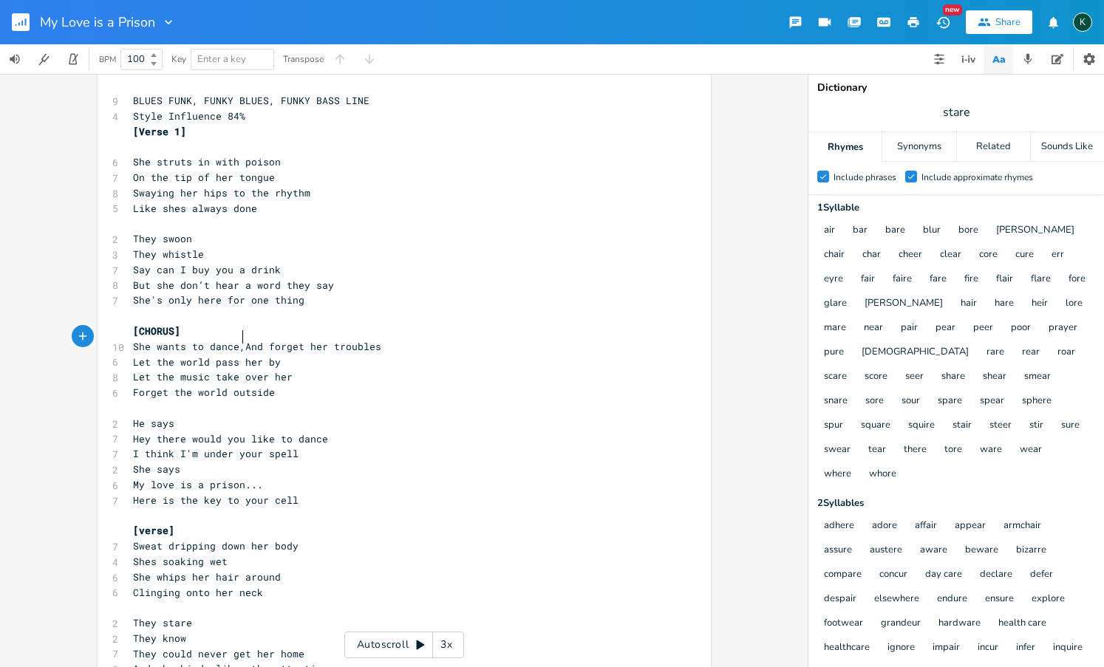
scroll to position [0, 4]
type textarea ", a"
click at [274, 400] on pre "​" at bounding box center [396, 408] width 533 height 16
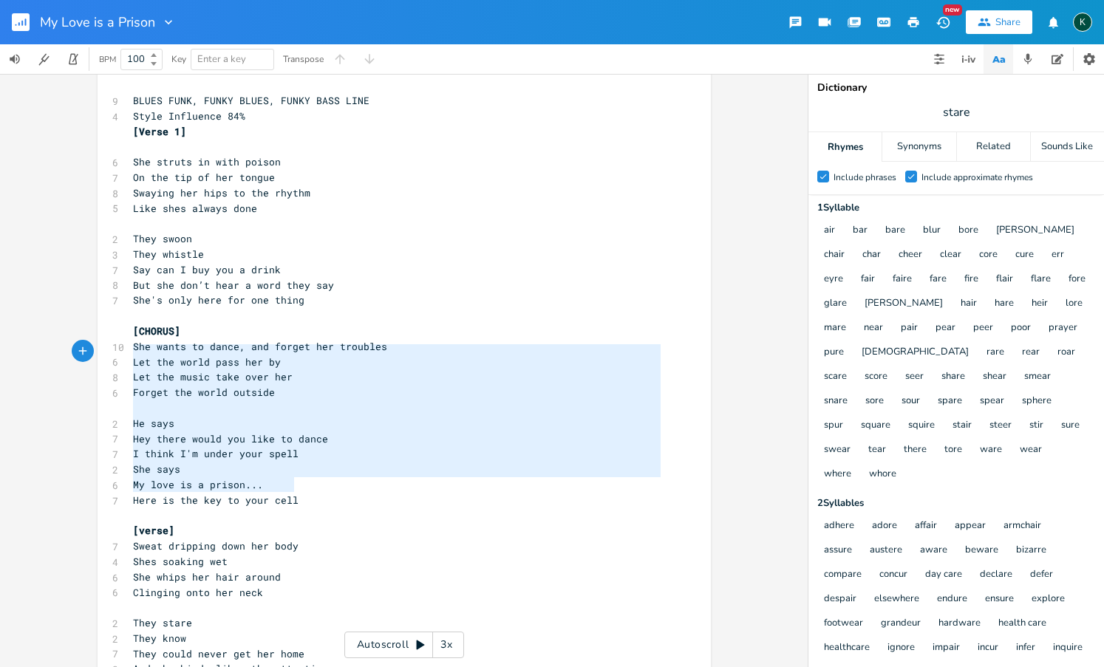
type textarea "[CHORUS] She wants to dance, and forget her troubles Let the world pass her by …"
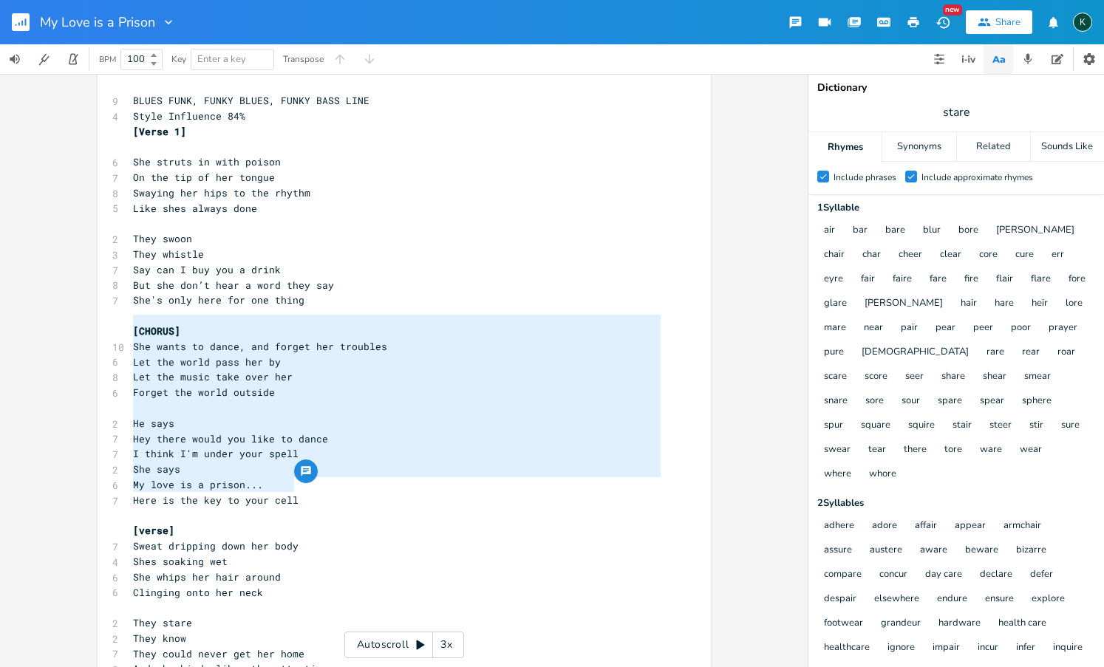
drag, startPoint x: 304, startPoint y: 488, endPoint x: 54, endPoint y: 324, distance: 298.3
click at [54, 324] on div "[CHORUS] She wants to dance, and forget her troubles Let the world pass her by …" at bounding box center [403, 370] width 807 height 593
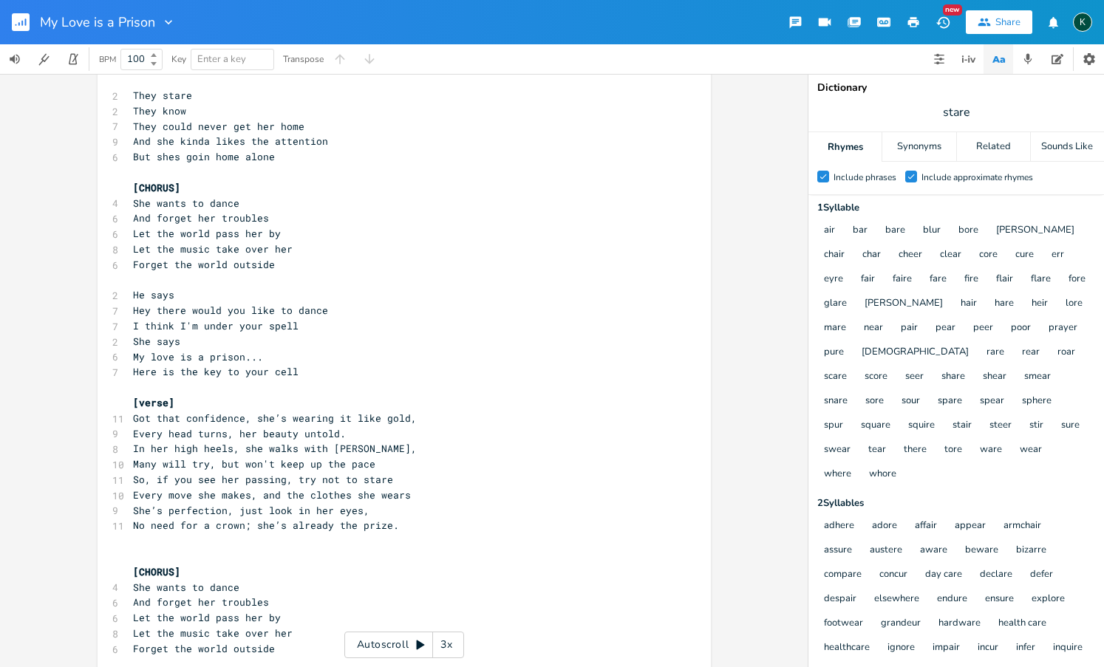
scroll to position [437, 0]
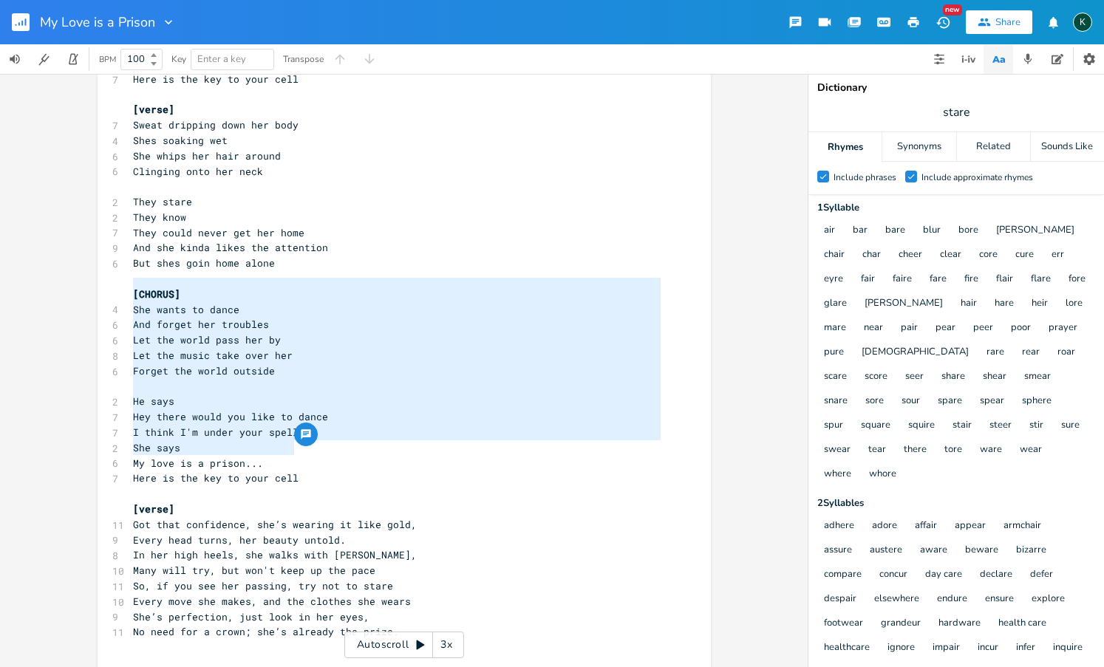
type textarea "[CHORUS] She wants to dance And forget her troubles Let the world pass her by L…"
drag, startPoint x: 294, startPoint y: 448, endPoint x: 62, endPoint y: 272, distance: 291.5
click at [62, 272] on div "[CHORUS] She wants to dance And forget her troubles Let the world pass her by L…" at bounding box center [403, 370] width 807 height 593
paste textarea
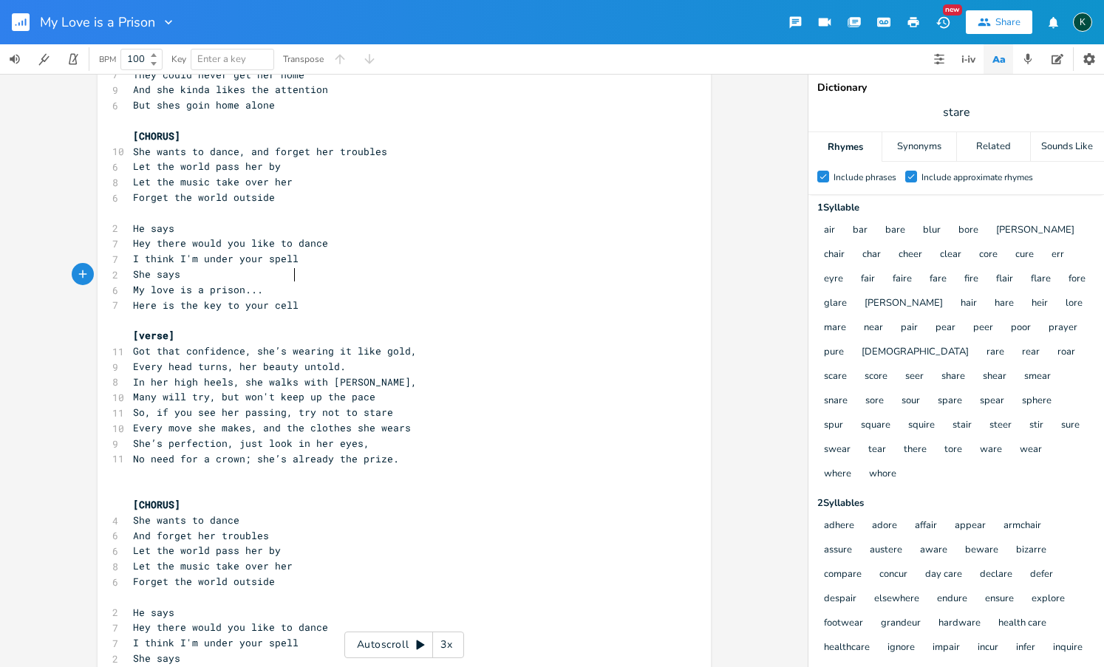
scroll to position [624, 0]
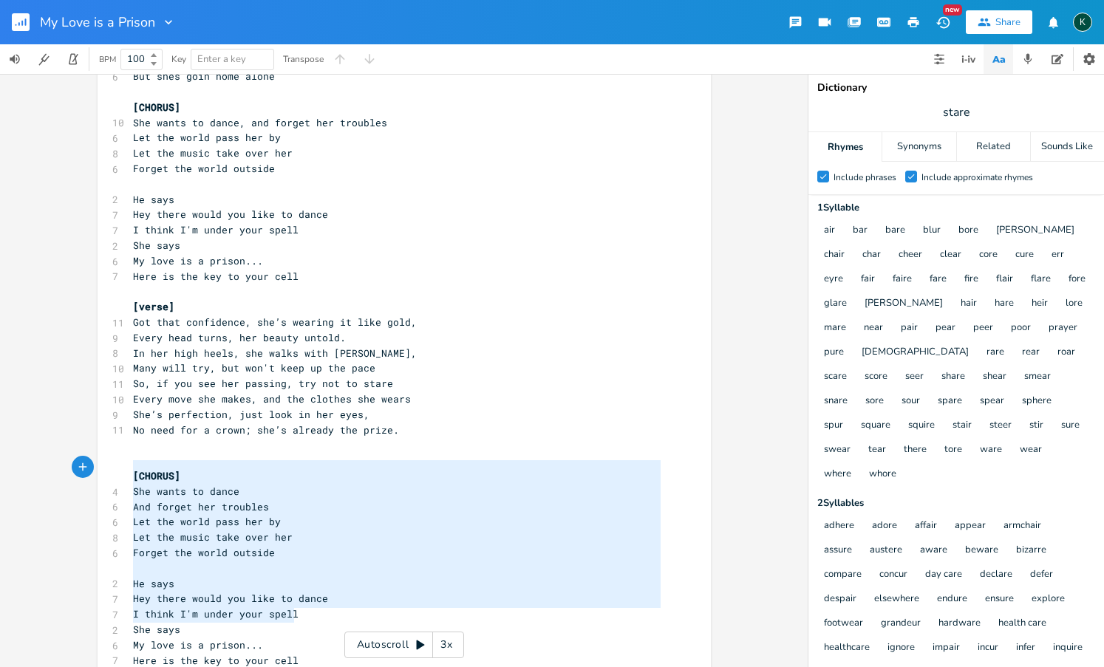
type textarea "[CHORUS] She wants to dance And forget her troubles Let the world pass her by L…"
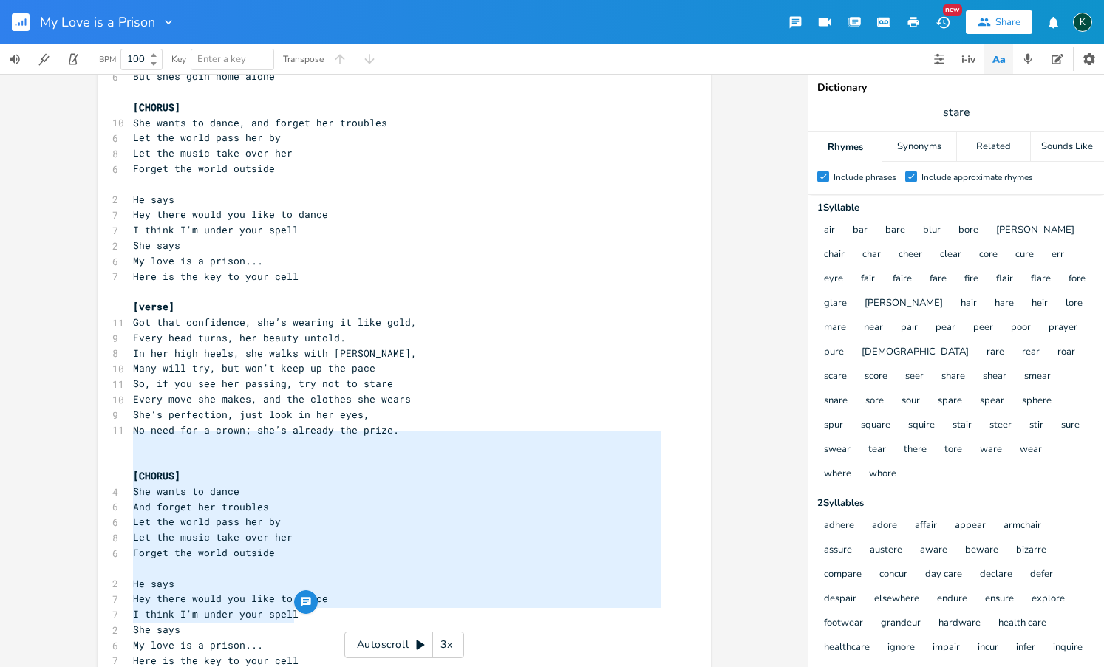
drag, startPoint x: 301, startPoint y: 616, endPoint x: 58, endPoint y: 437, distance: 301.7
click at [58, 437] on div "[CHORUS] She wants to dance And forget her troubles Let the world pass her by L…" at bounding box center [403, 370] width 807 height 593
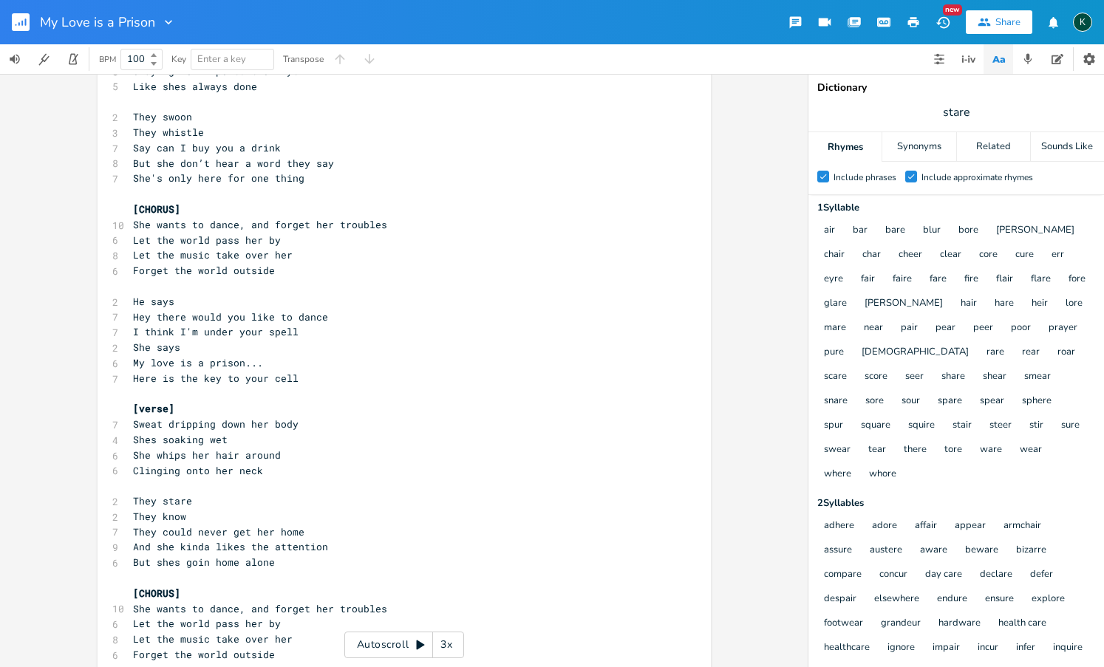
scroll to position [0, 0]
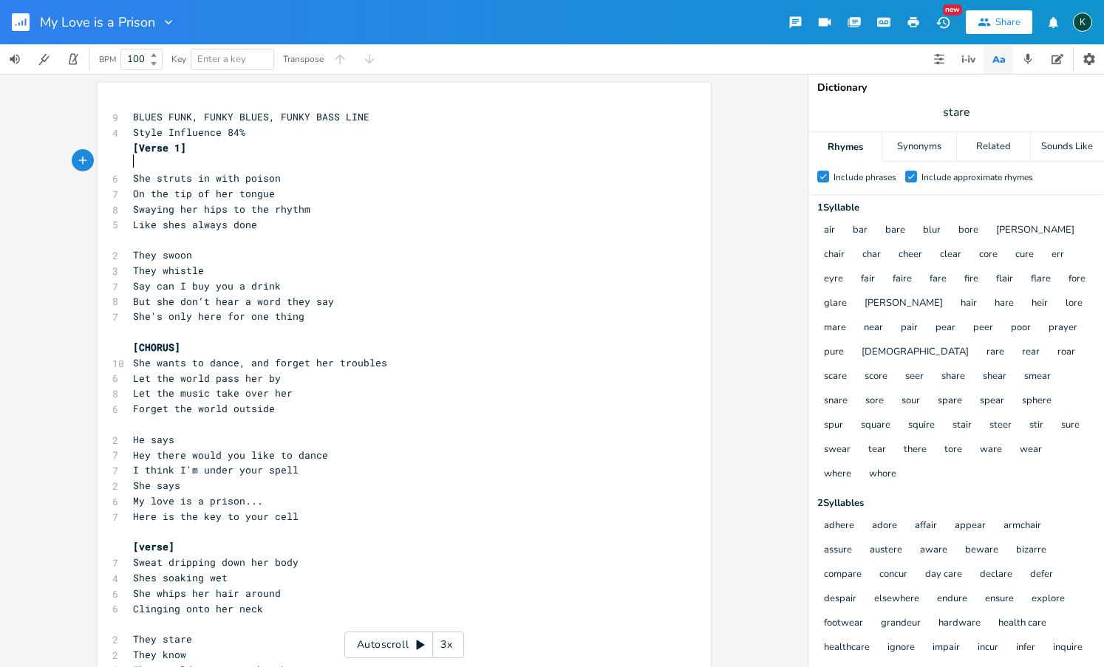
click at [131, 163] on pre "​" at bounding box center [396, 163] width 533 height 16
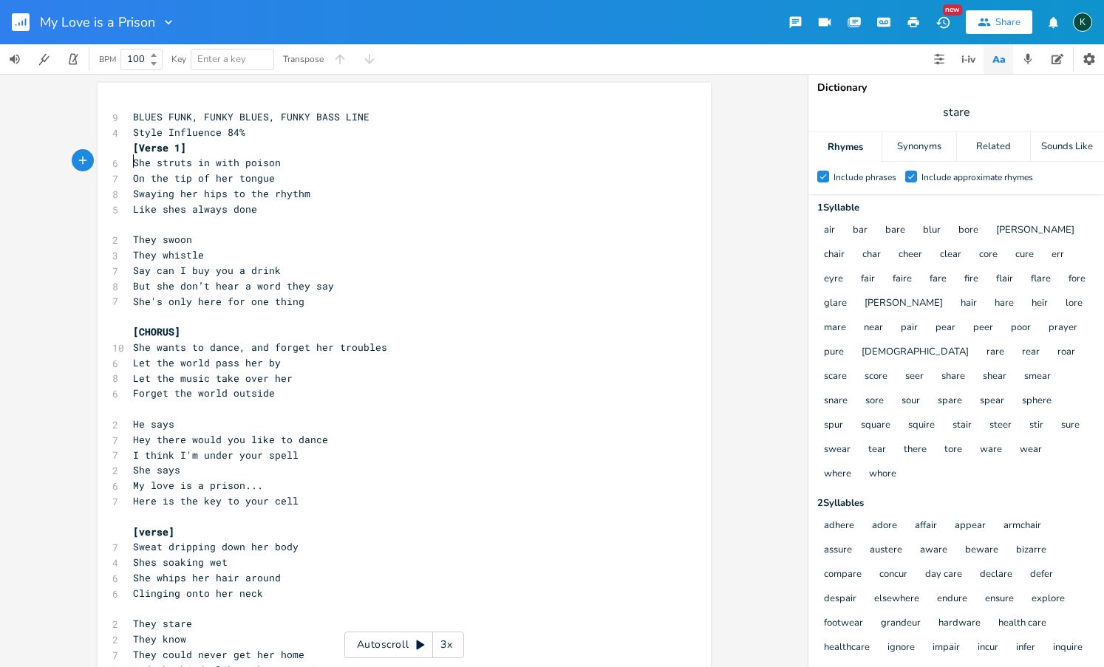
click at [133, 148] on span "[Verse 1]" at bounding box center [159, 147] width 53 height 13
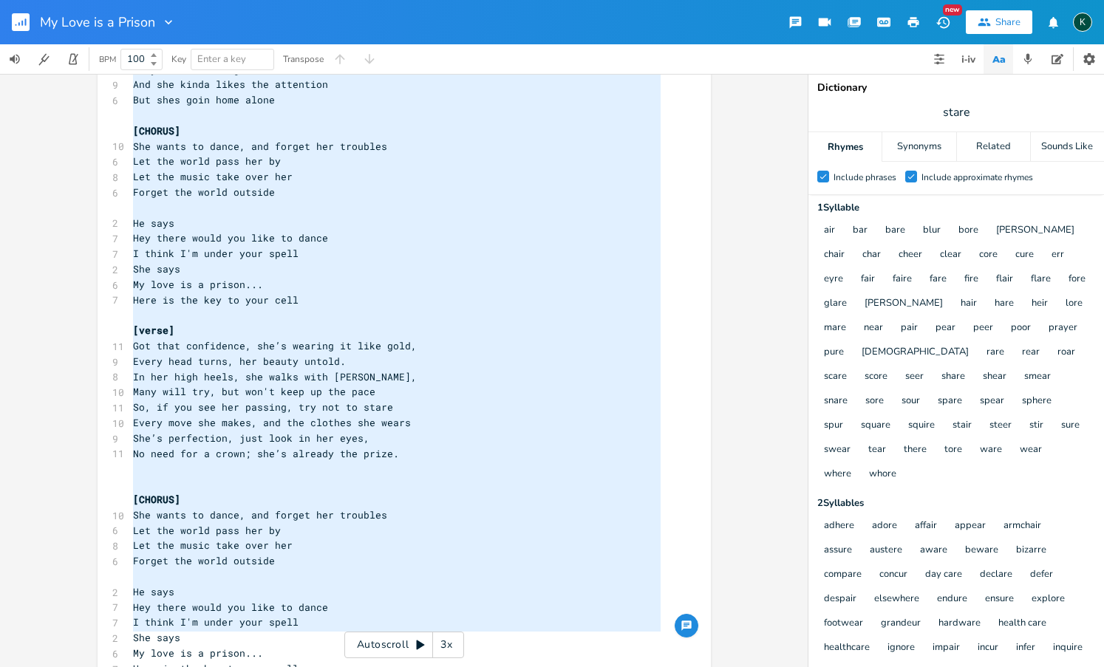
drag, startPoint x: 128, startPoint y: 163, endPoint x: 468, endPoint y: 646, distance: 591.0
click at [468, 646] on div "9 BLUES FUNK, FUNKY BLUES, FUNKY BASS LINE 4 Style Influence 84% ​ [Verse 1] 6 …" at bounding box center [396, 100] width 533 height 1183
type textarea "[Lorem 4] Ips dolors am cons adipis El sed doe te inc utlabo Etdolor mag aliq e…"
